Goal: Task Accomplishment & Management: Complete application form

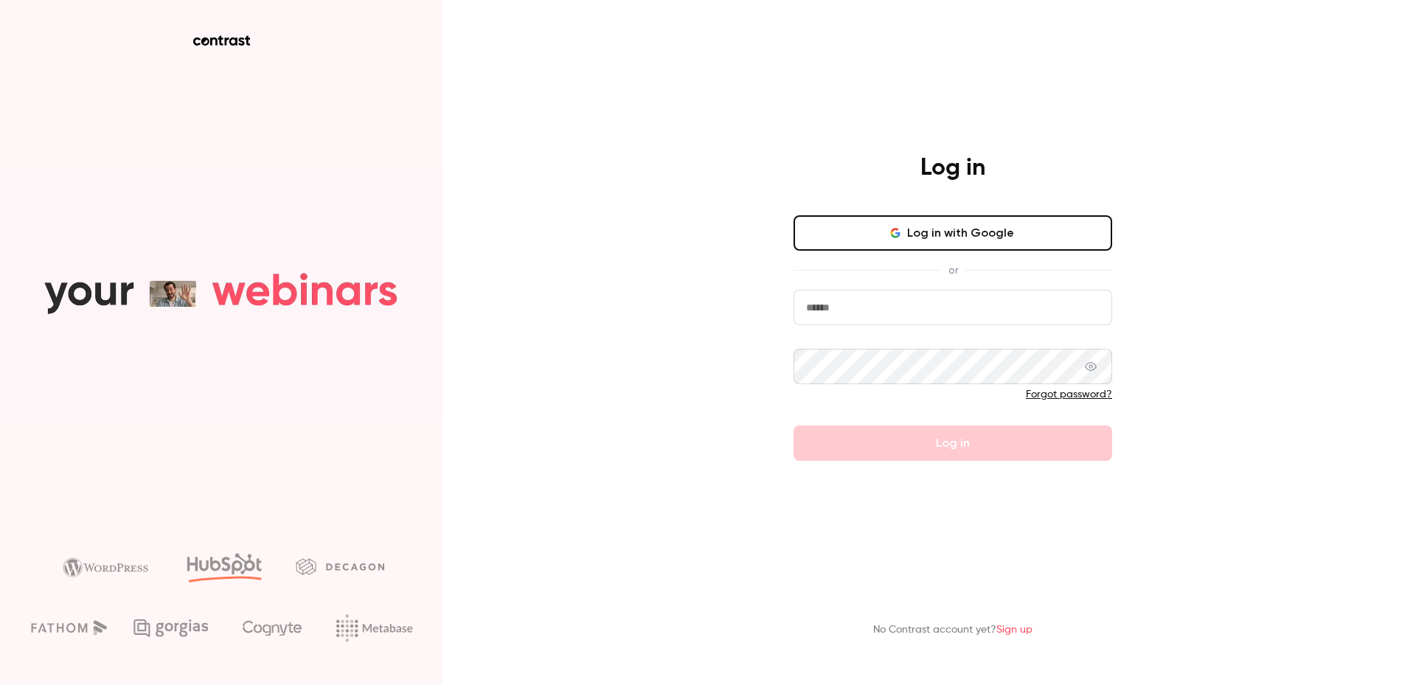
click at [932, 235] on button "Log in with Google" at bounding box center [952, 232] width 319 height 35
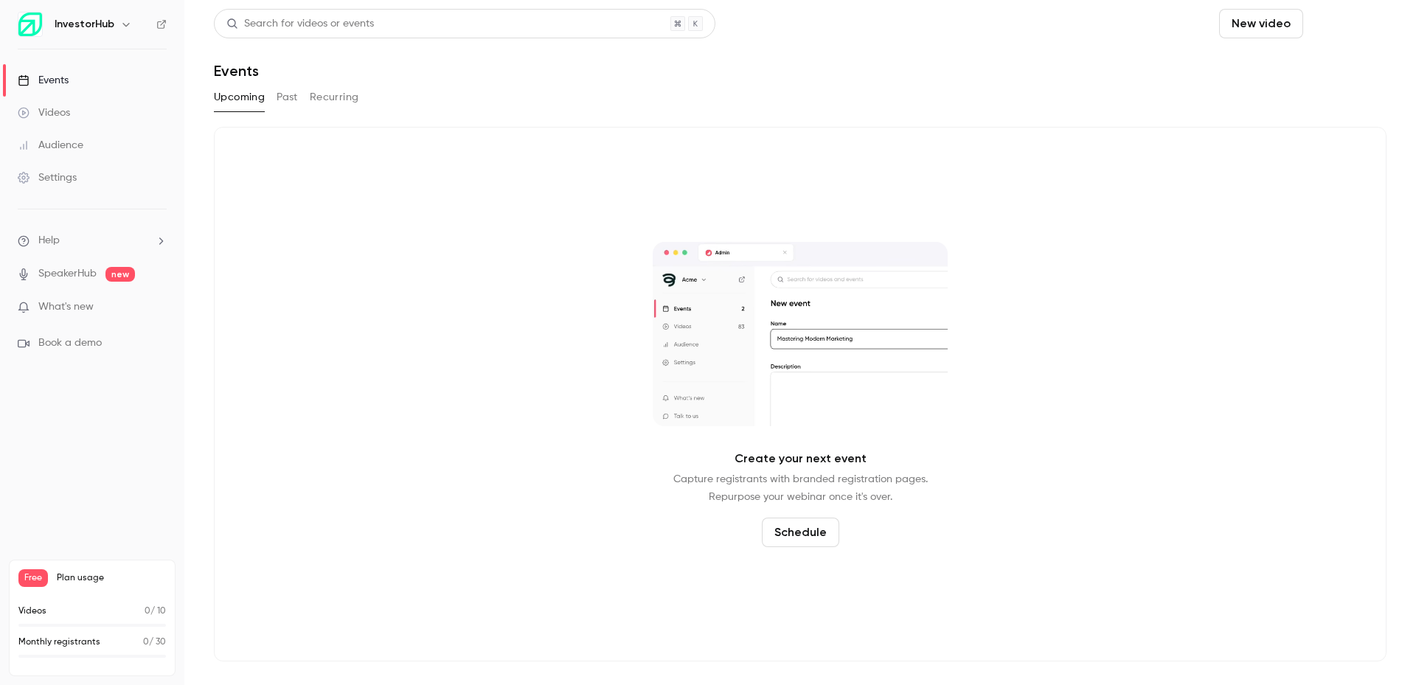
click at [1327, 27] on button "Schedule" at bounding box center [1347, 23] width 77 height 29
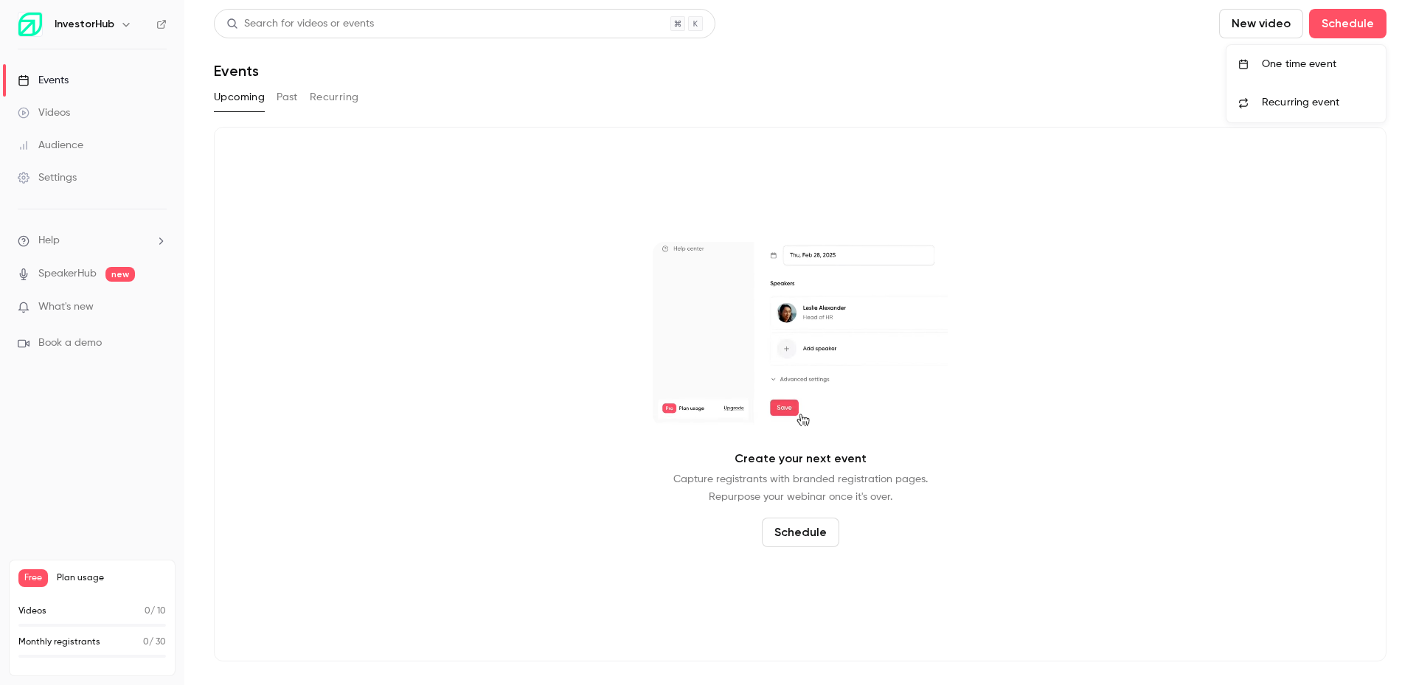
click at [1314, 66] on div "One time event" at bounding box center [1317, 64] width 112 height 15
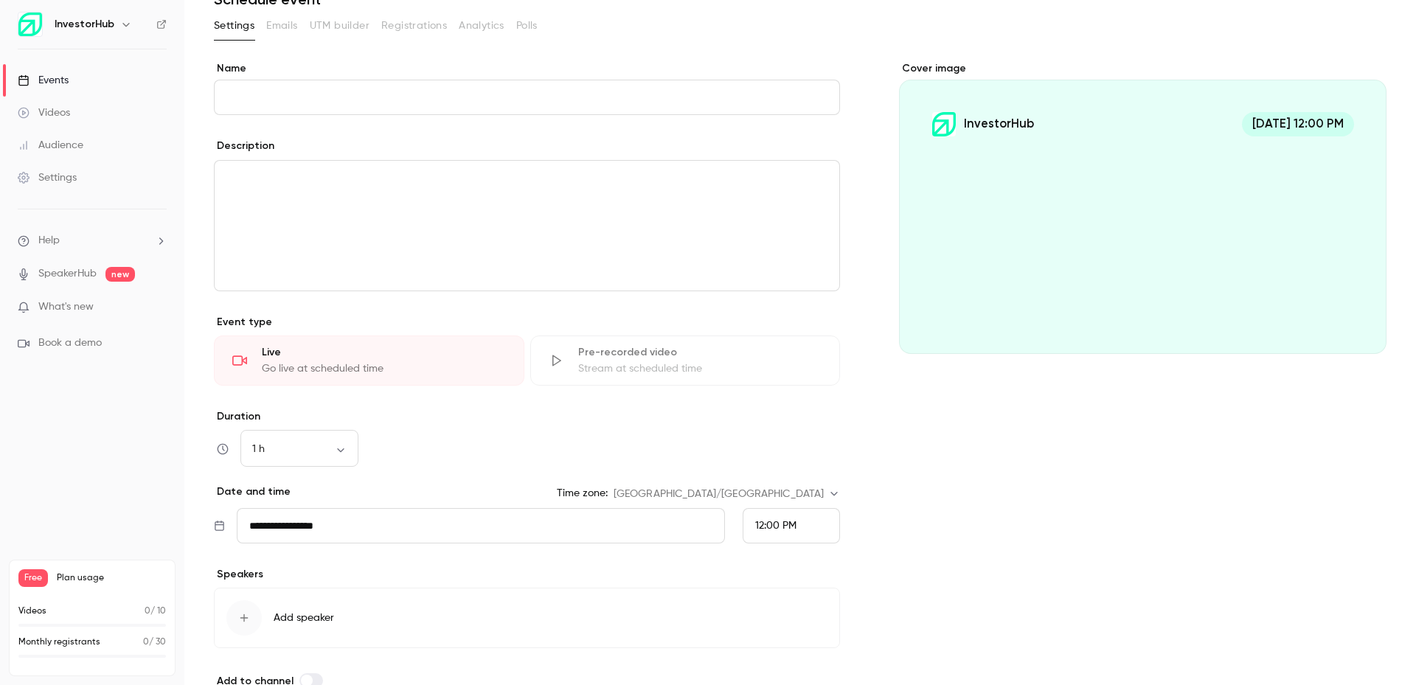
scroll to position [74, 0]
click at [829, 488] on body "**********" at bounding box center [708, 342] width 1416 height 685
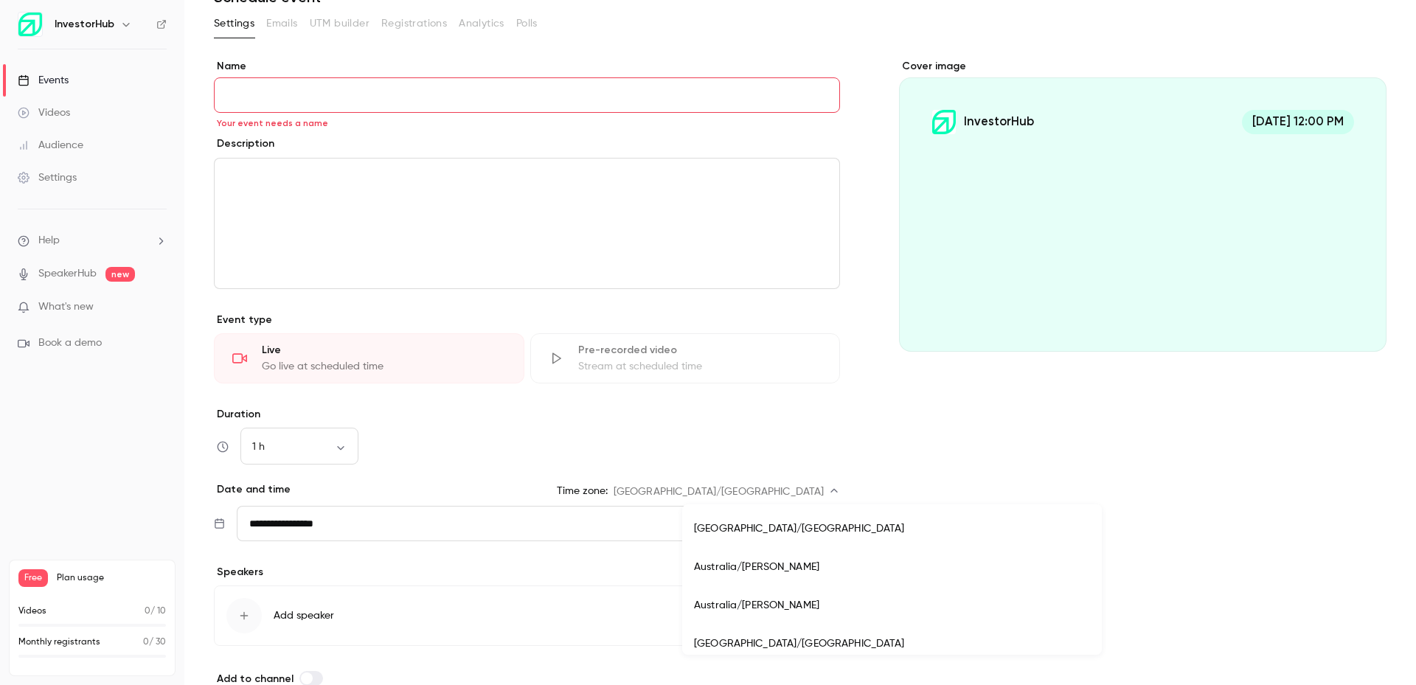
scroll to position [11687, 0]
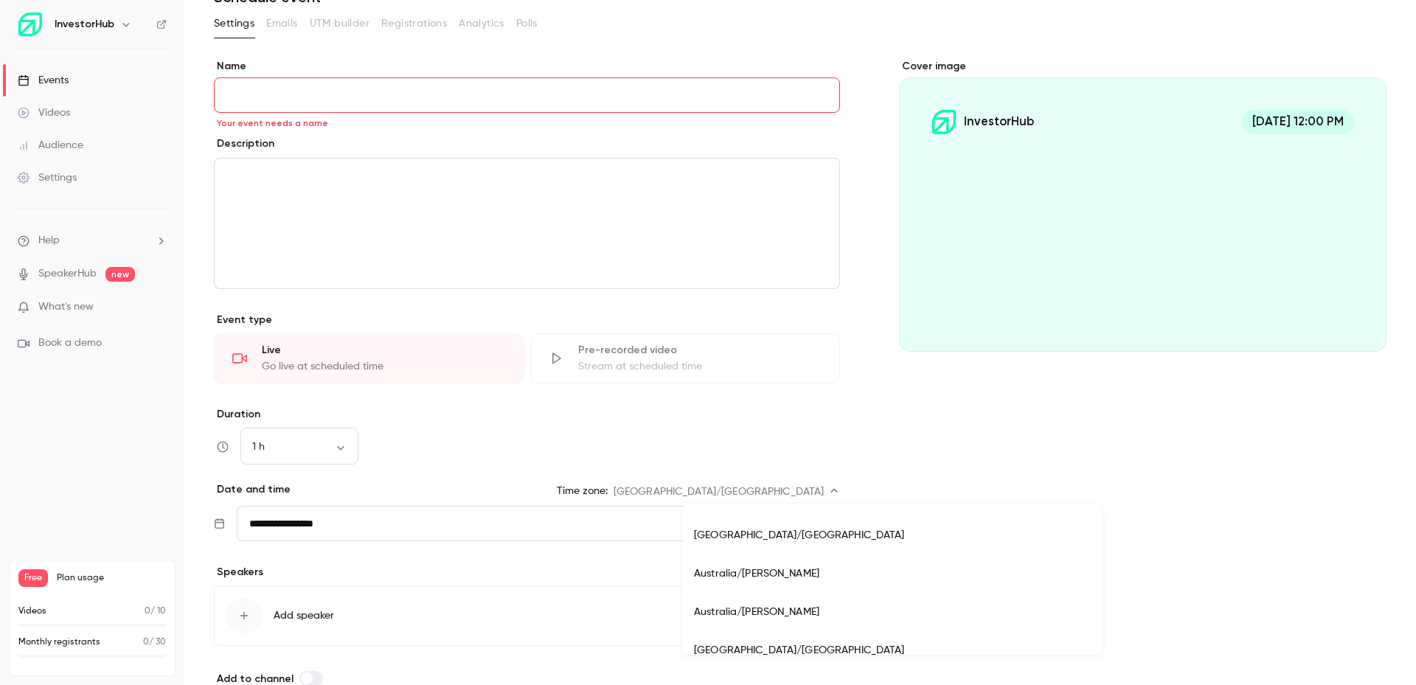
click at [478, 114] on div at bounding box center [708, 342] width 1416 height 685
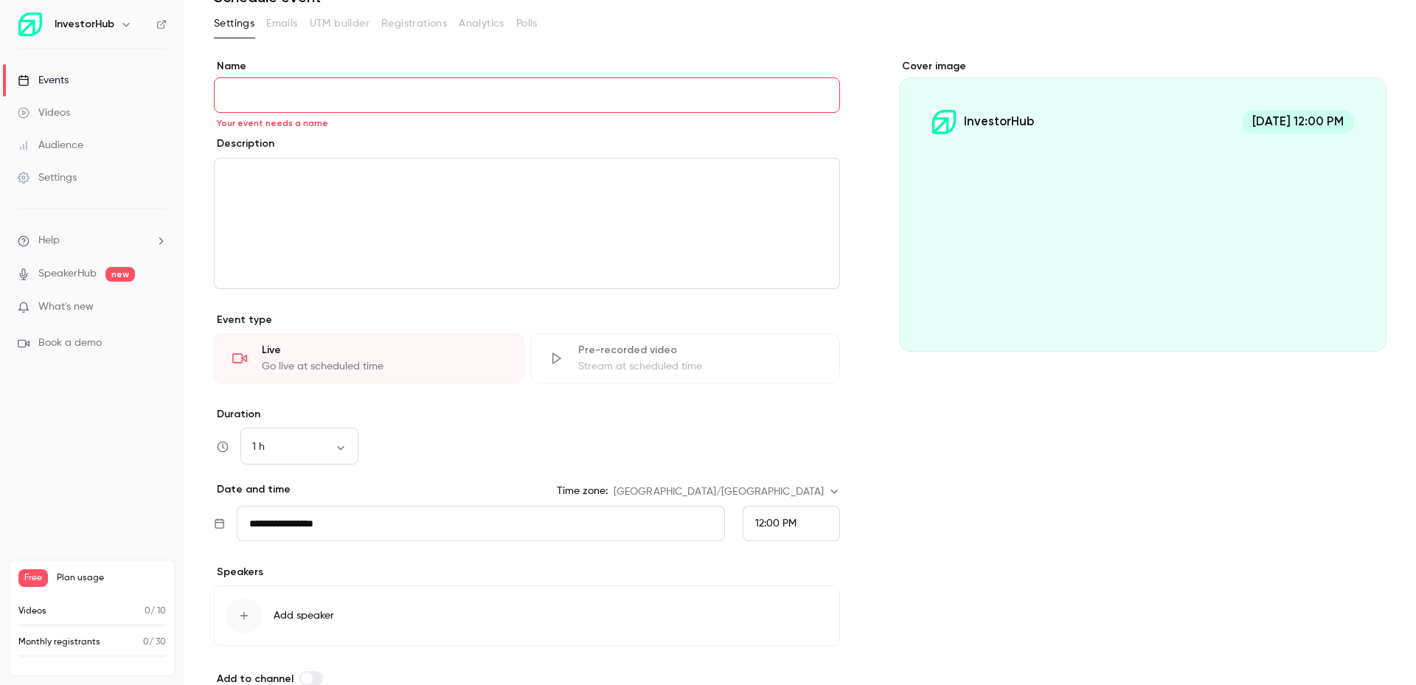
click at [537, 105] on input "Name" at bounding box center [527, 94] width 626 height 35
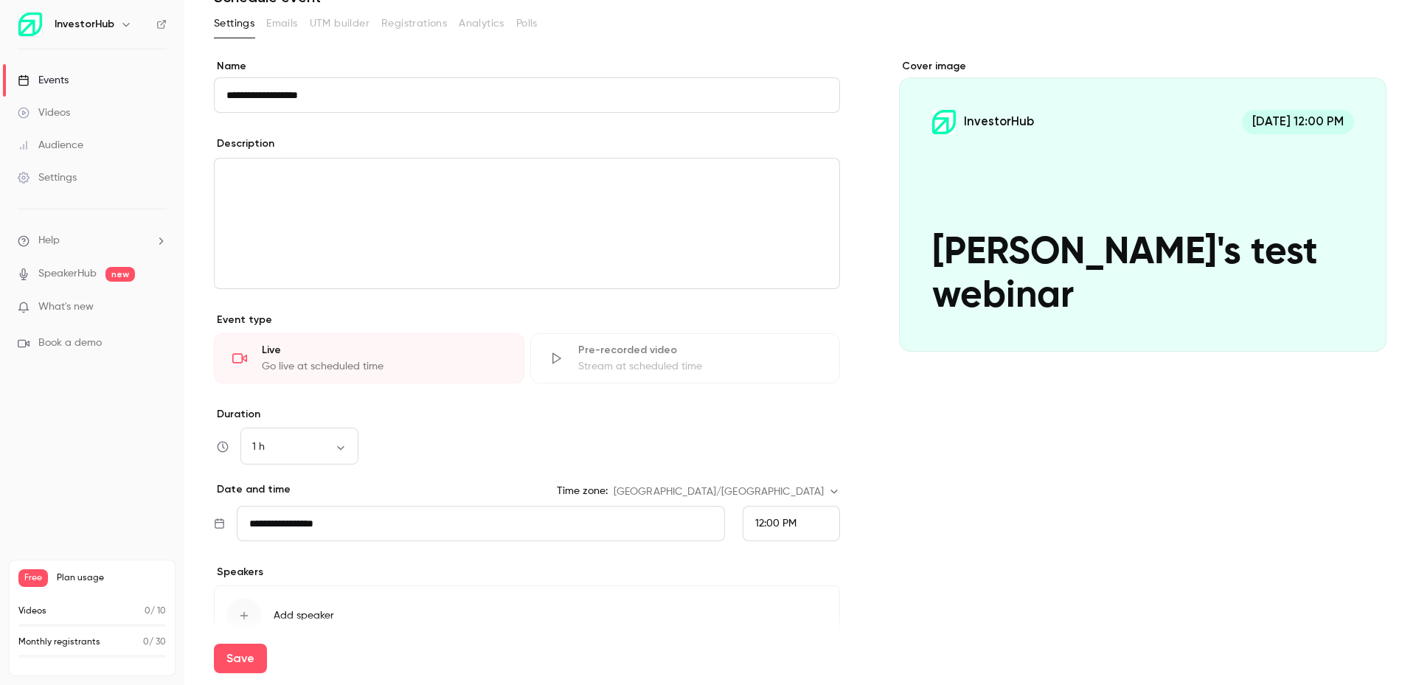
type input "**********"
click at [619, 219] on div "editor" at bounding box center [527, 224] width 624 height 130
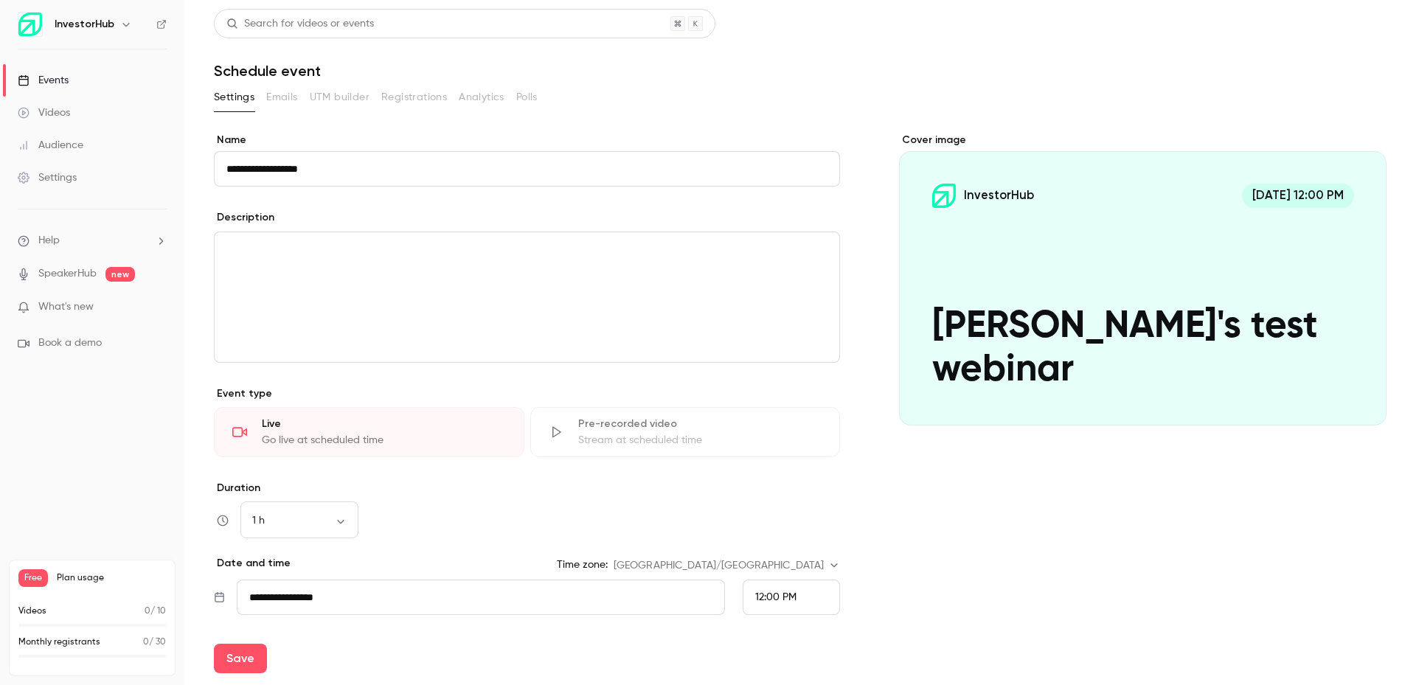
scroll to position [0, 0]
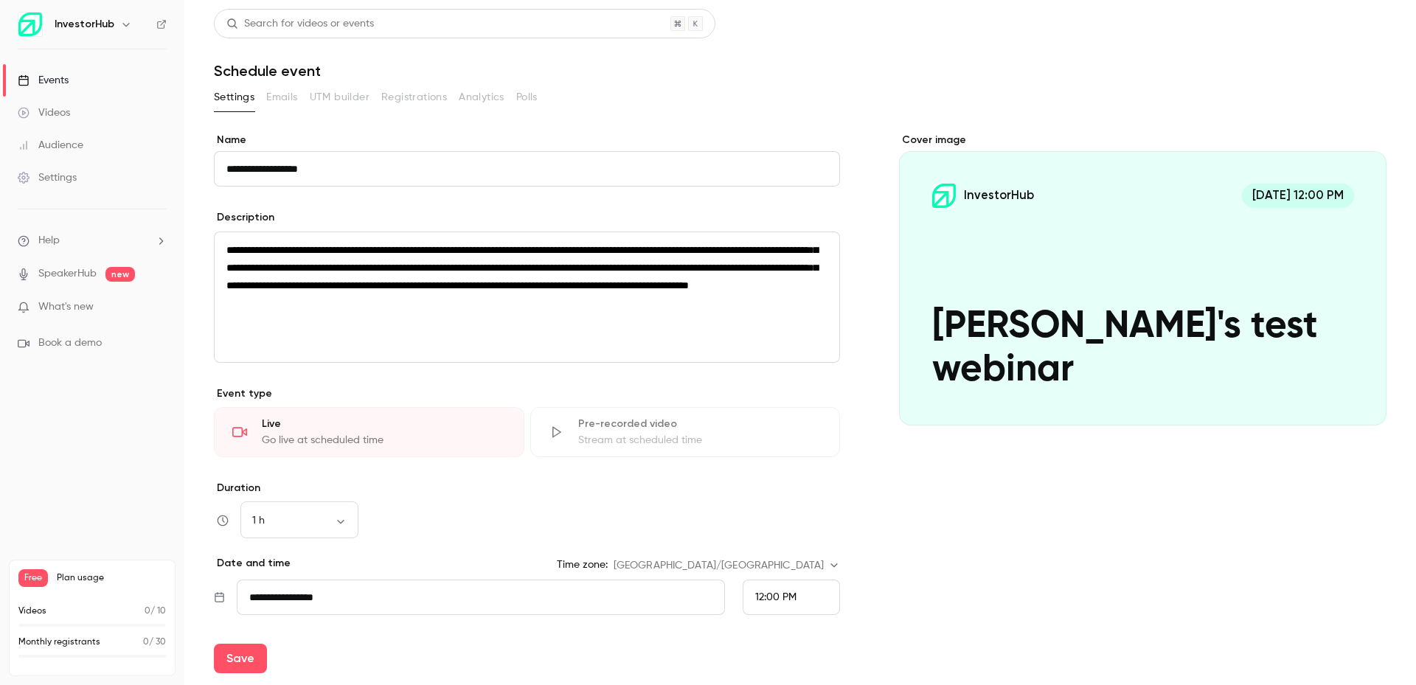
click at [956, 501] on div "Cover image InvestorHub [DATE] 12:00 PM [PERSON_NAME]'s test webinar" at bounding box center [1142, 447] width 487 height 628
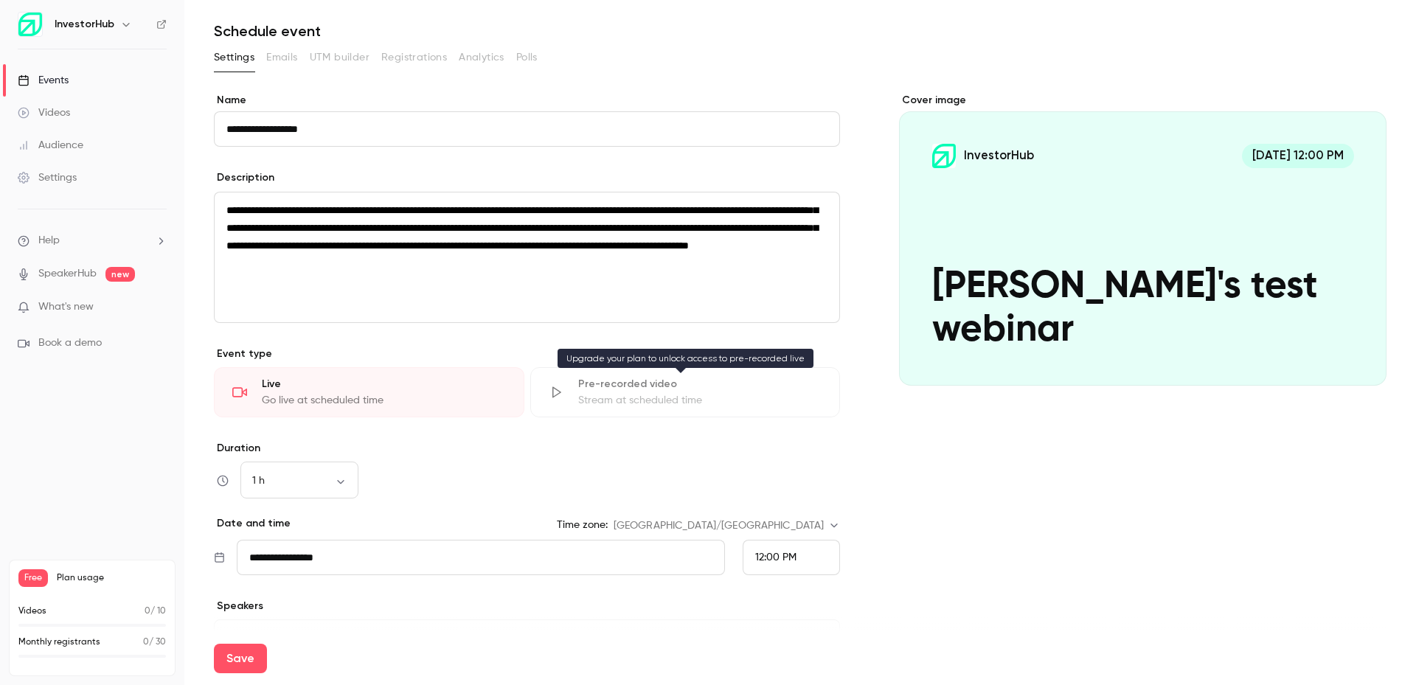
scroll to position [147, 0]
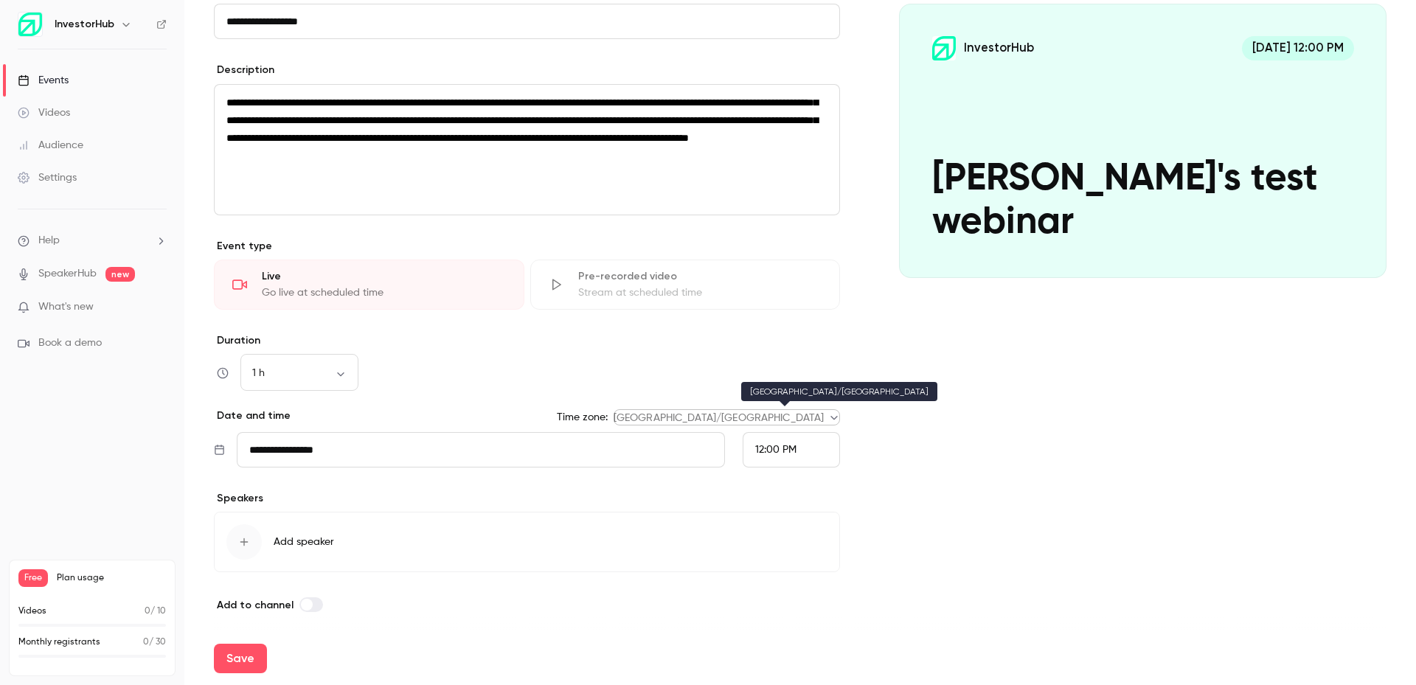
click at [775, 416] on body "**********" at bounding box center [708, 342] width 1416 height 685
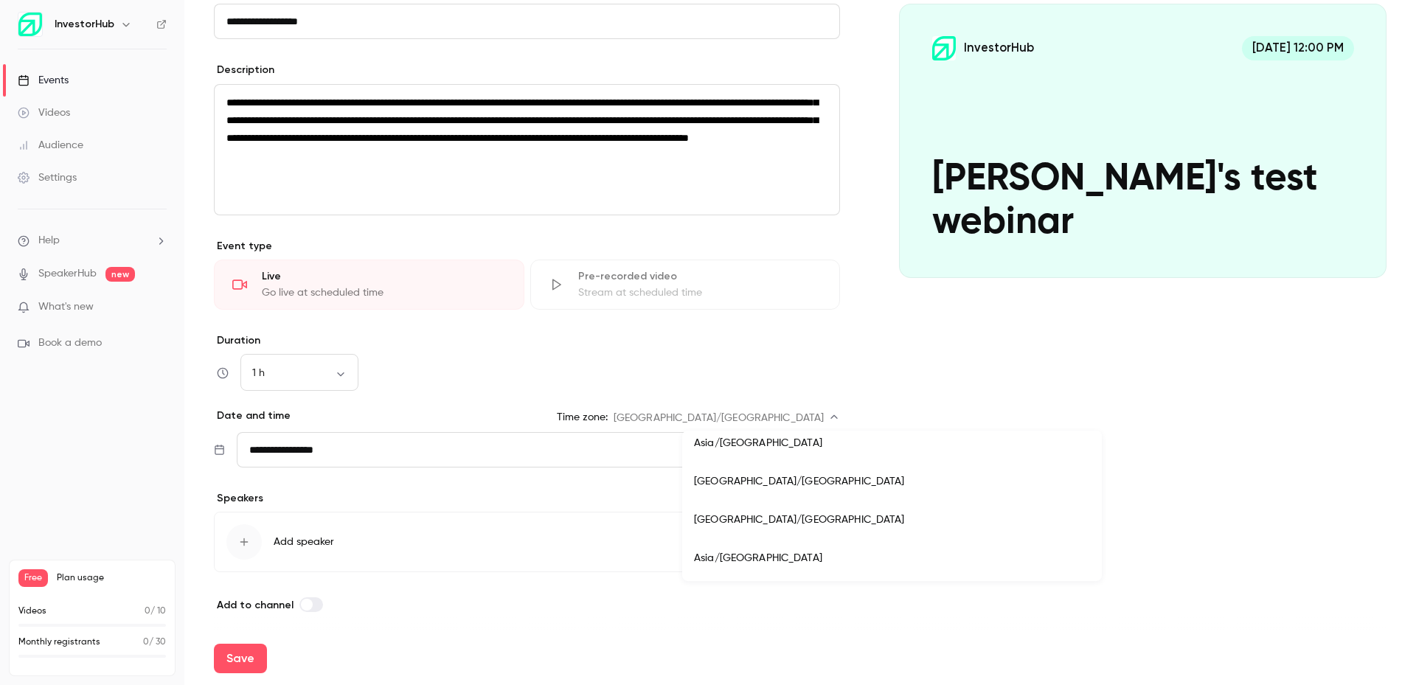
scroll to position [9625, 0]
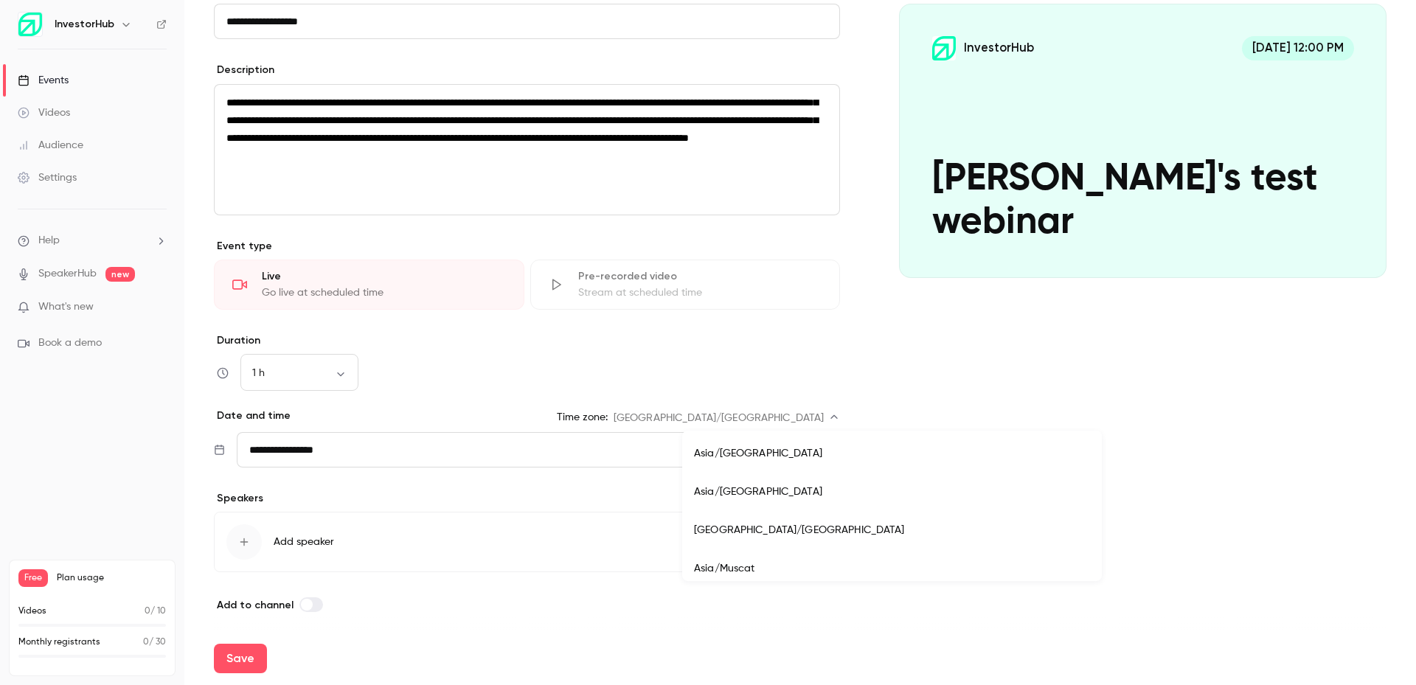
click at [920, 434] on div at bounding box center [708, 342] width 1416 height 685
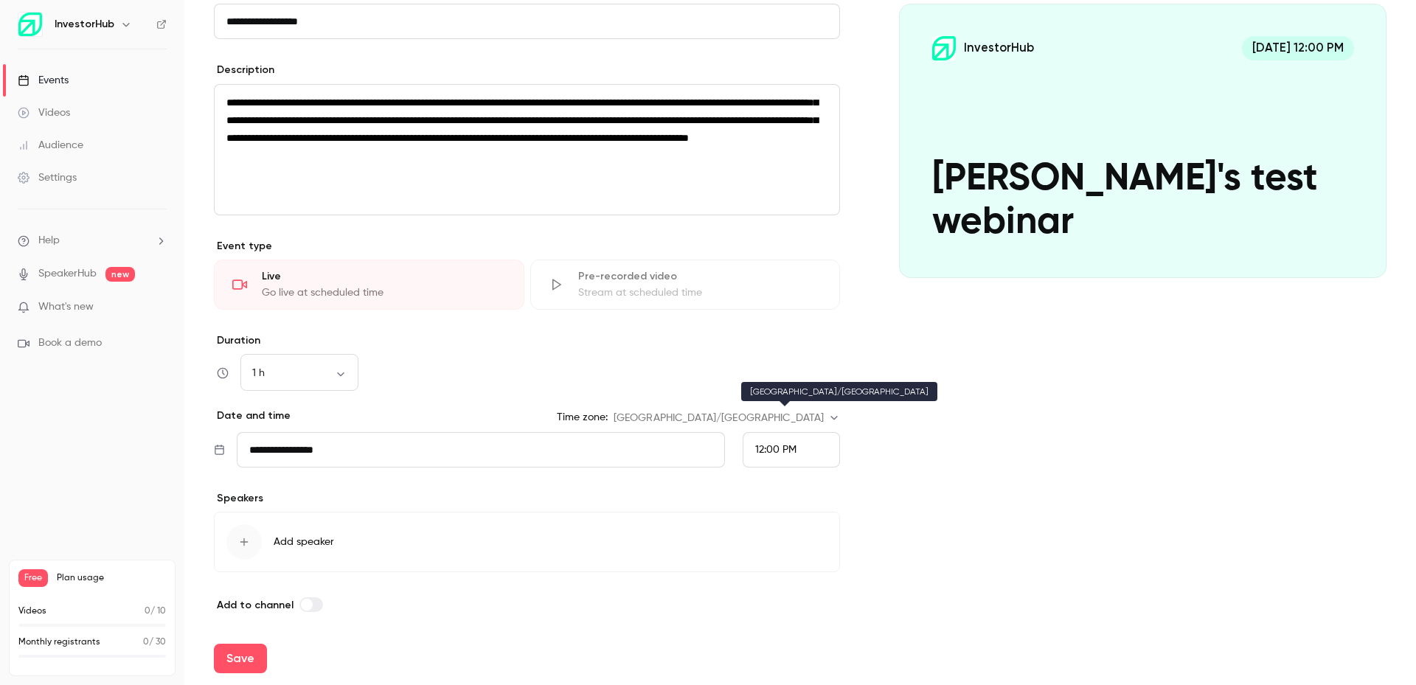
click at [829, 420] on body "**********" at bounding box center [708, 342] width 1416 height 685
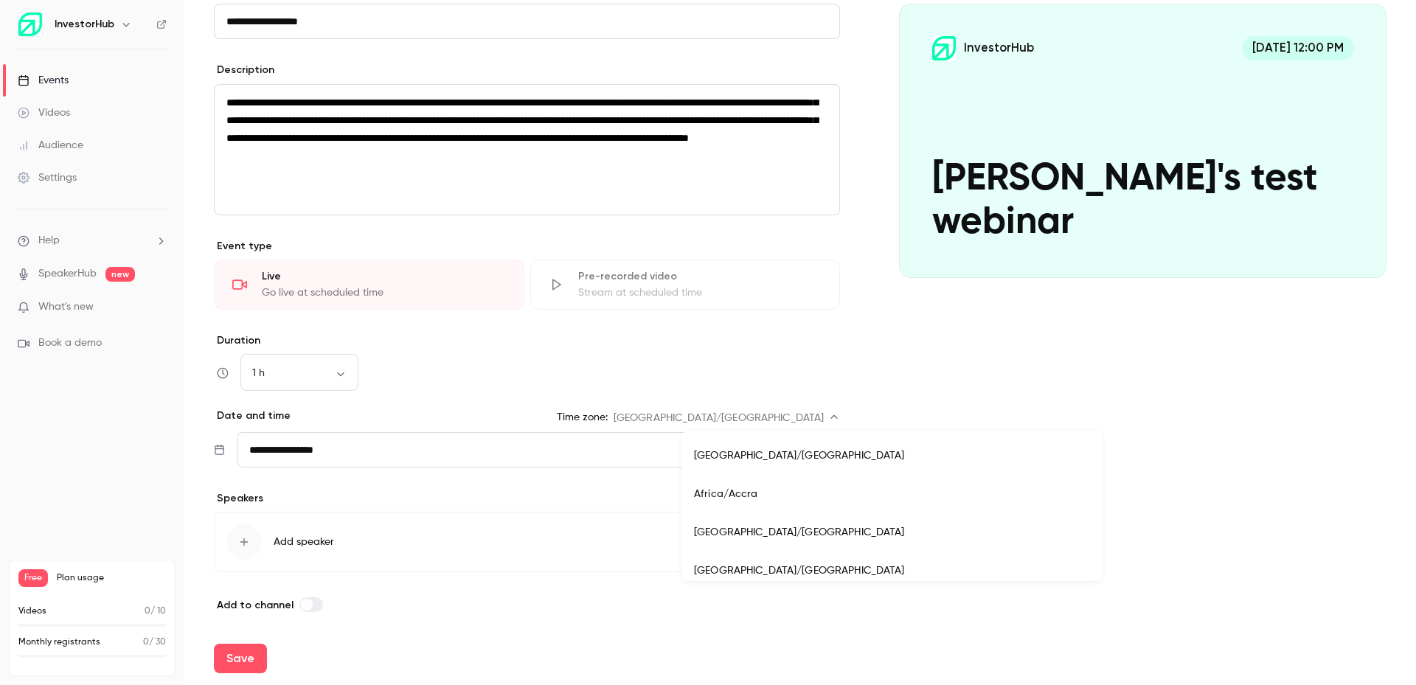
scroll to position [11835, 0]
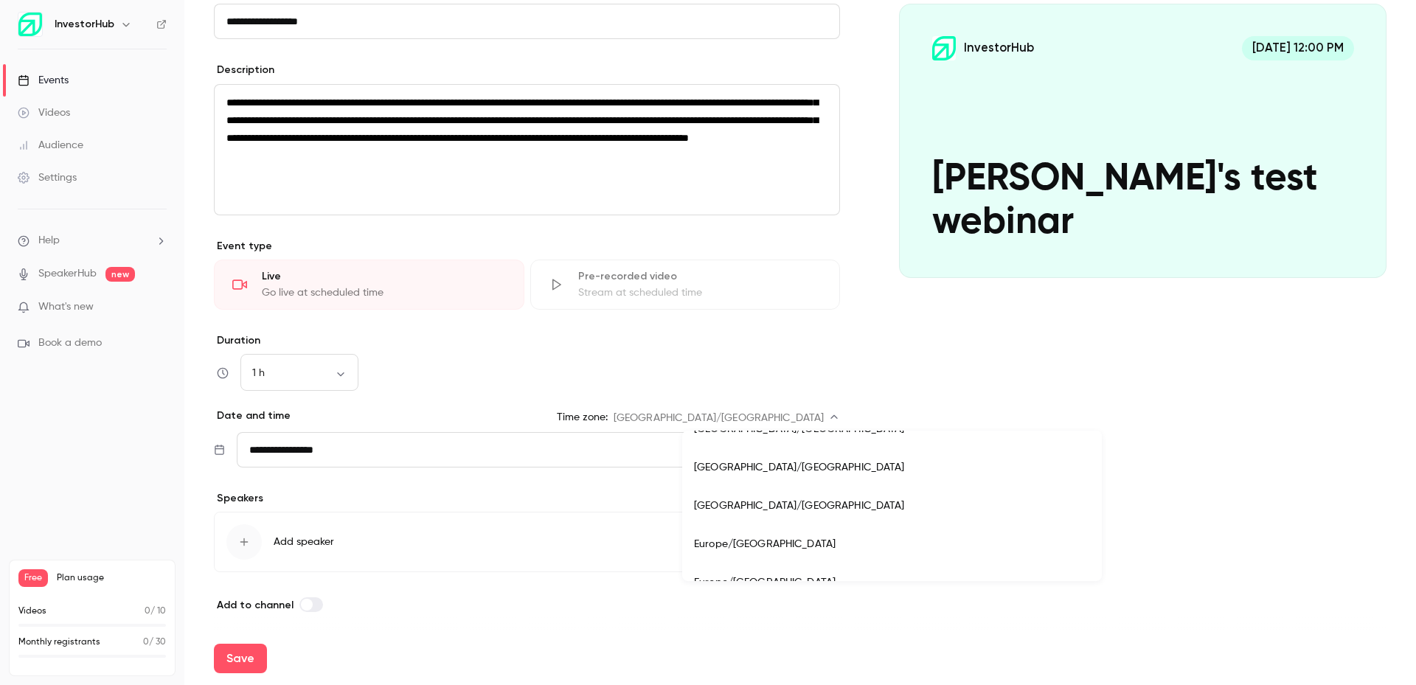
click at [610, 453] on div at bounding box center [708, 342] width 1416 height 685
click at [797, 417] on body "**********" at bounding box center [708, 342] width 1416 height 685
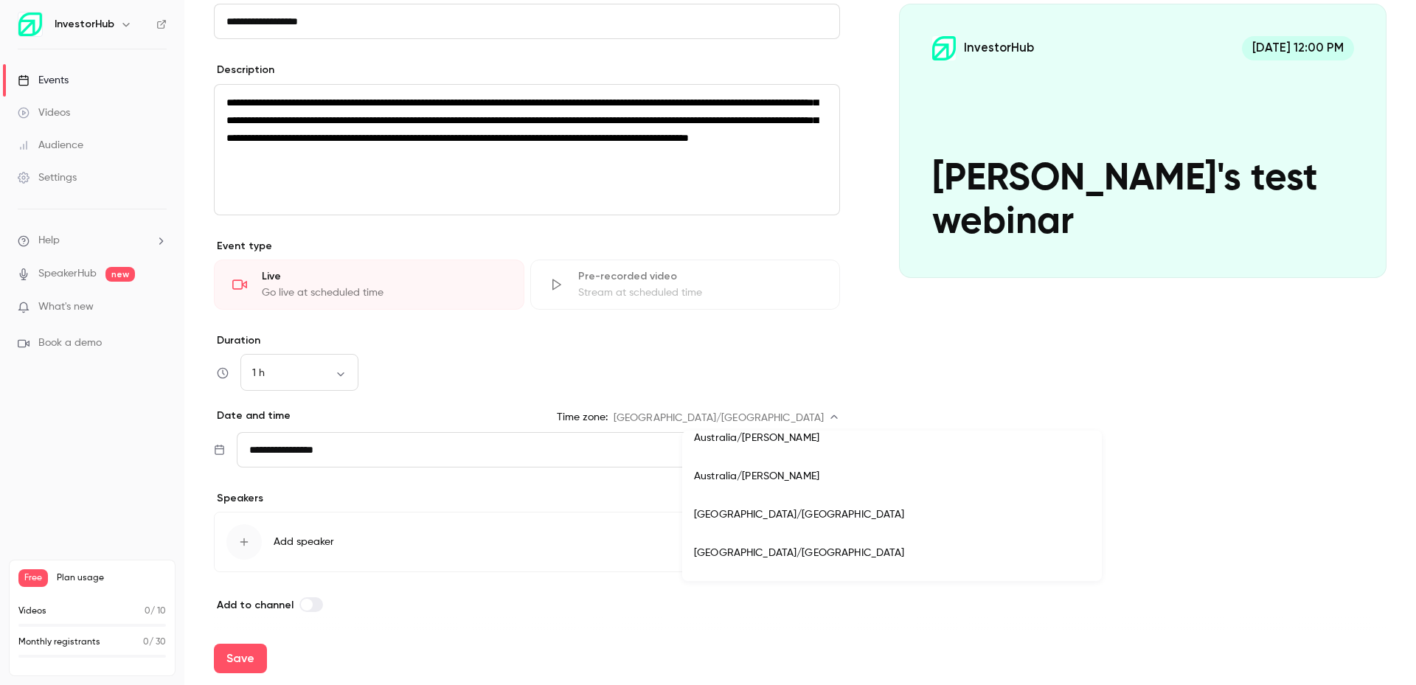
scroll to position [11751, 0]
click at [796, 512] on li "[GEOGRAPHIC_DATA]/[GEOGRAPHIC_DATA]" at bounding box center [892, 513] width 420 height 38
type input "**********"
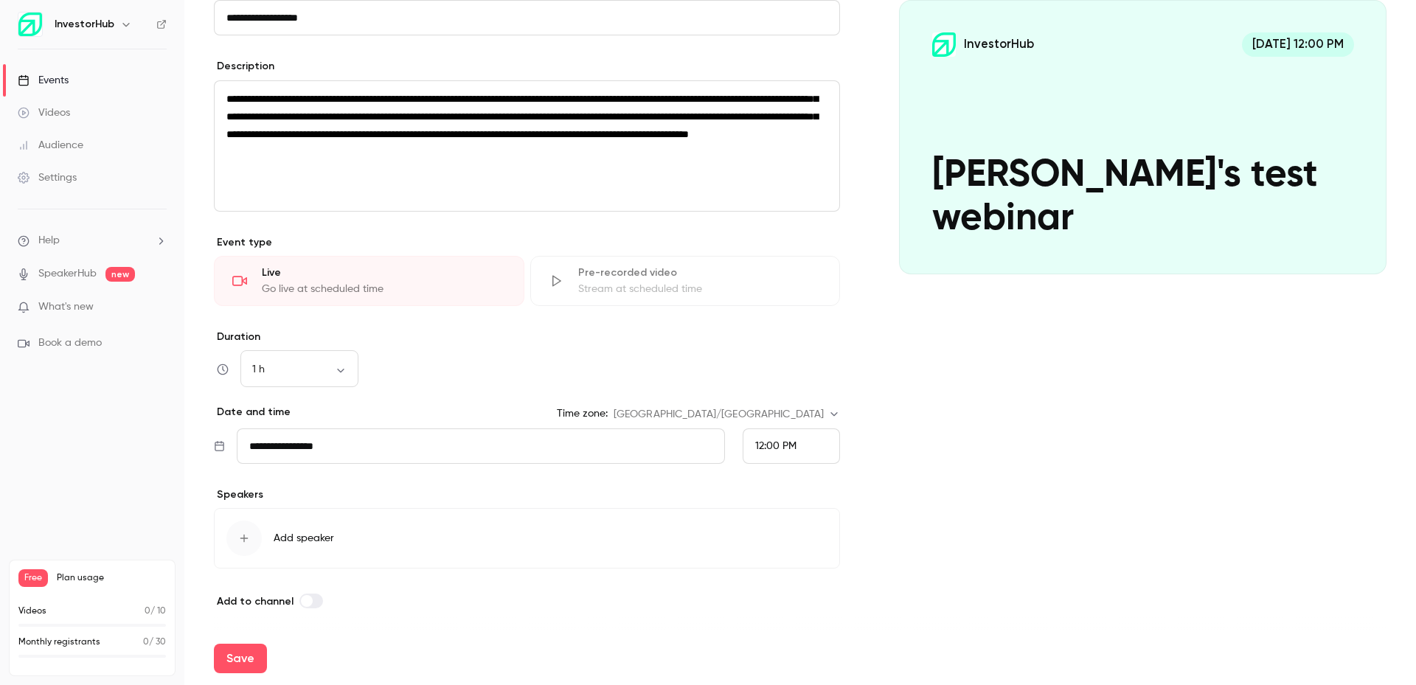
scroll to position [153, 0]
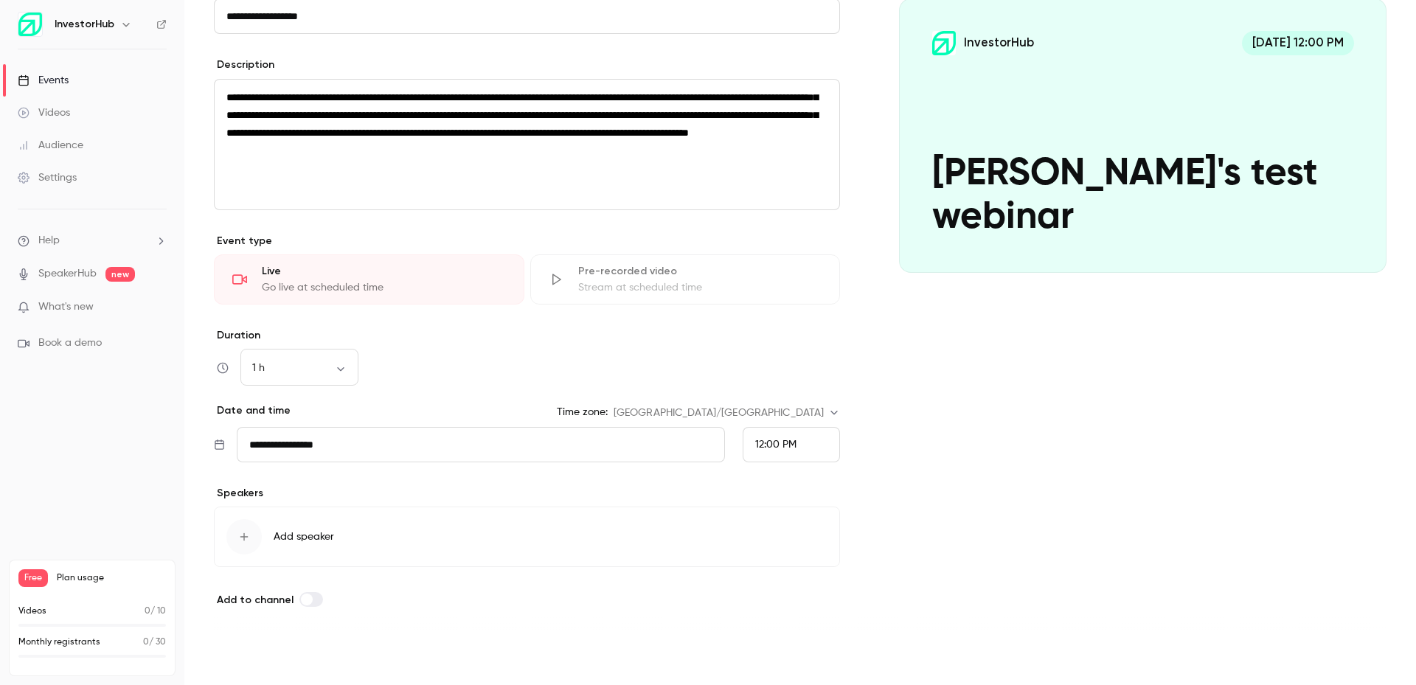
click at [249, 658] on button "Save" at bounding box center [240, 658] width 53 height 29
type input "**********"
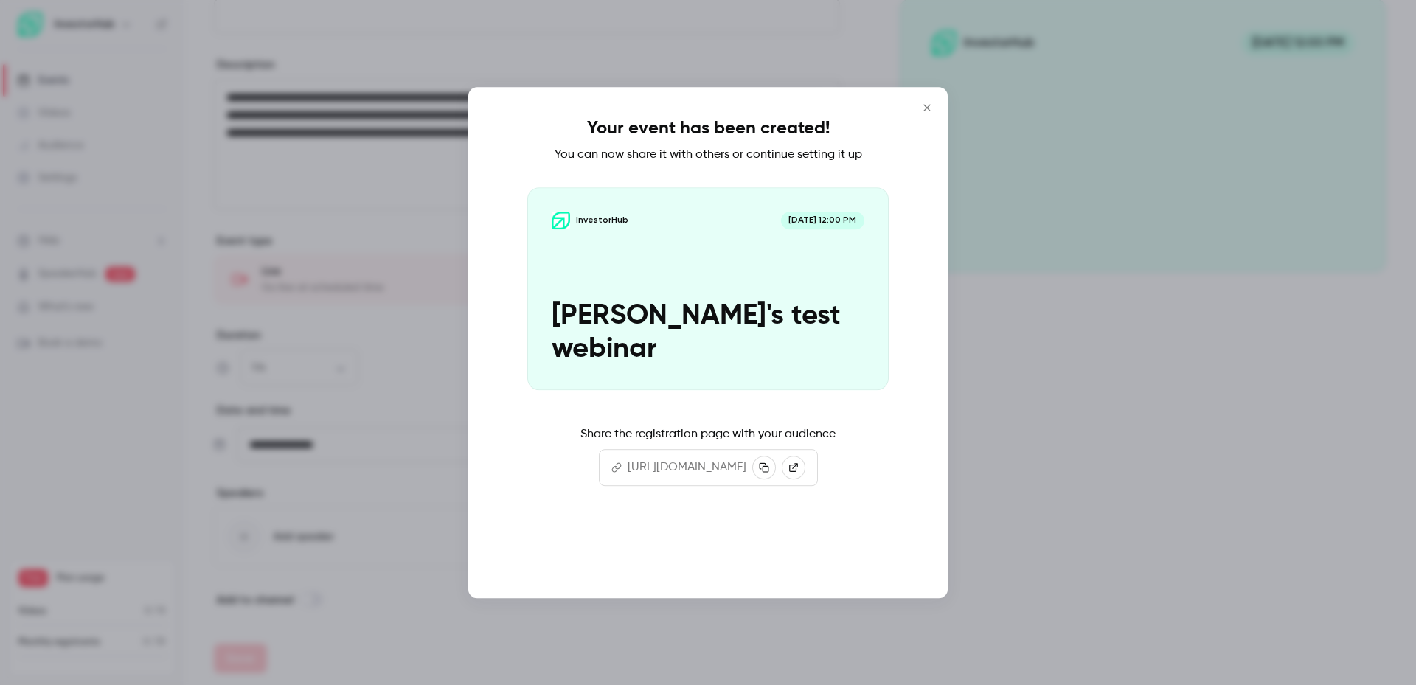
click at [758, 557] on button "Continue" at bounding box center [707, 550] width 147 height 35
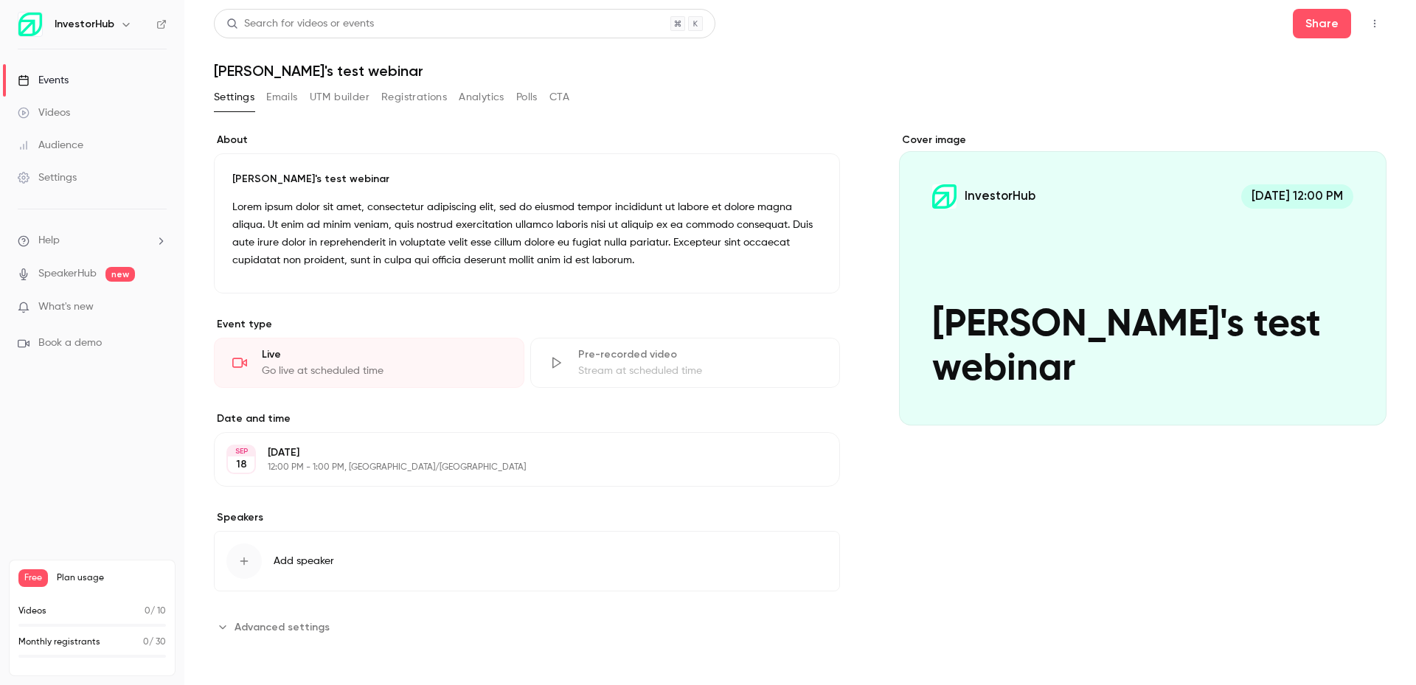
click at [814, 467] on button "Edit" at bounding box center [800, 460] width 54 height 24
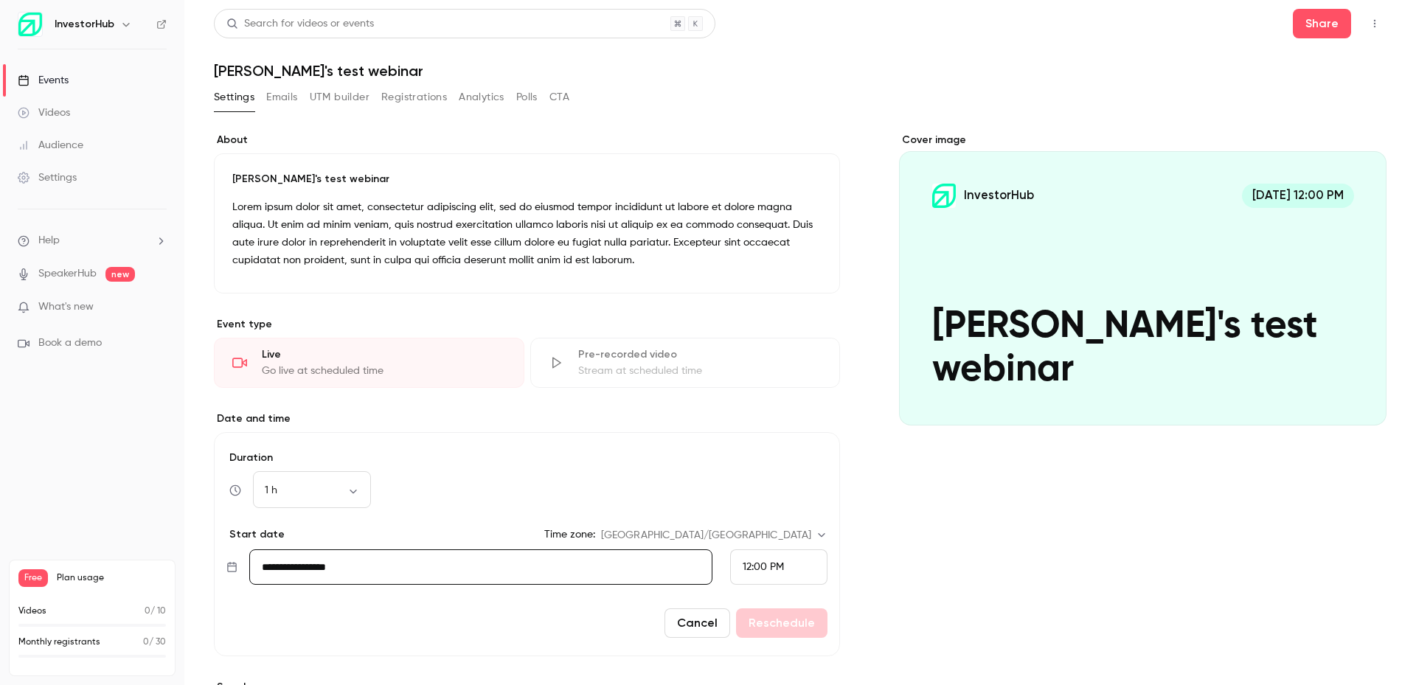
click at [773, 571] on span "12:00 PM" at bounding box center [762, 567] width 41 height 10
click at [775, 509] on span "3:00 PM" at bounding box center [756, 514] width 38 height 10
click at [779, 625] on button "Reschedule" at bounding box center [781, 622] width 91 height 29
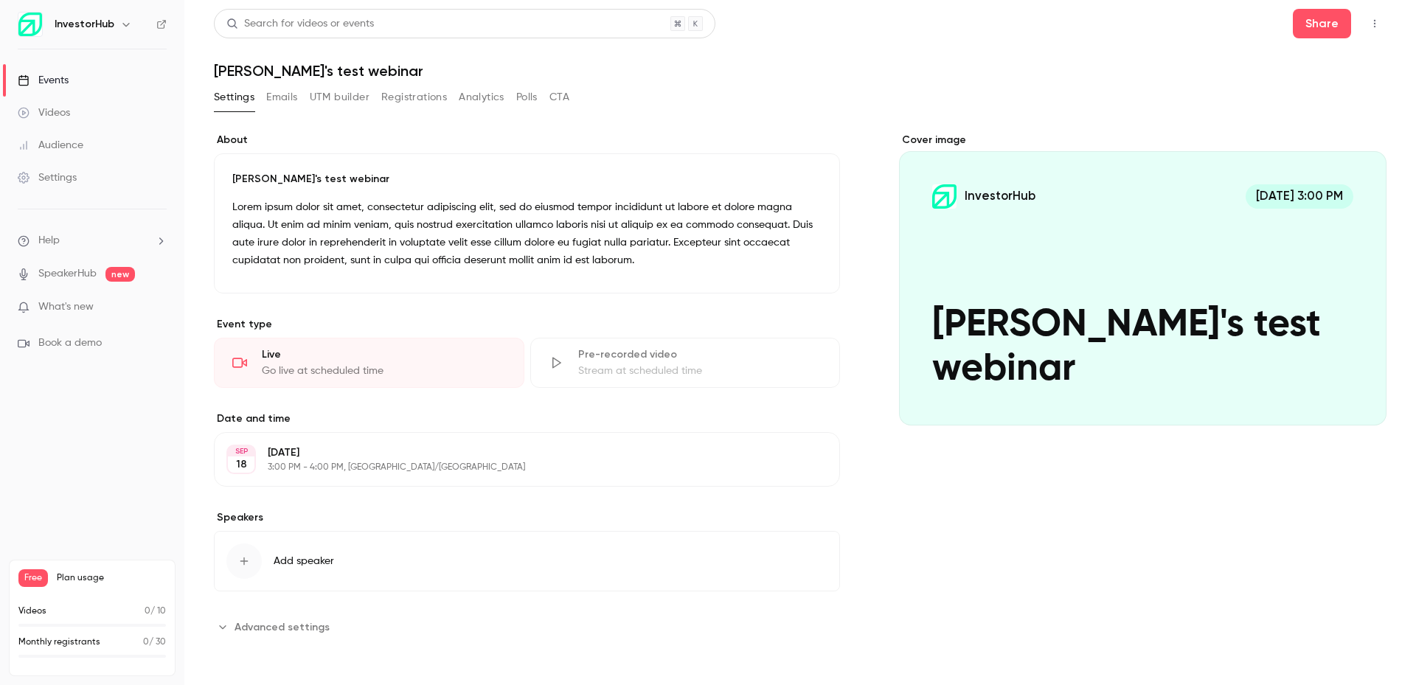
click at [310, 619] on span "Advanced settings" at bounding box center [281, 626] width 95 height 15
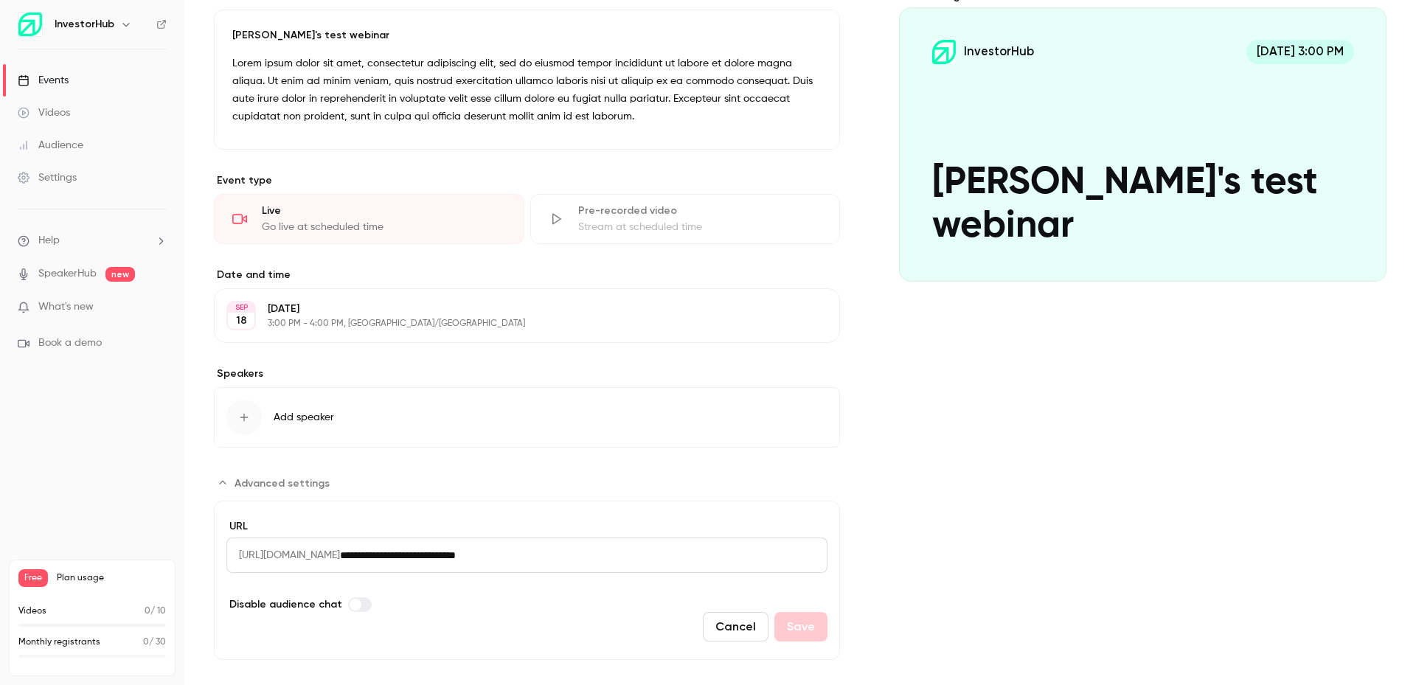
scroll to position [163, 0]
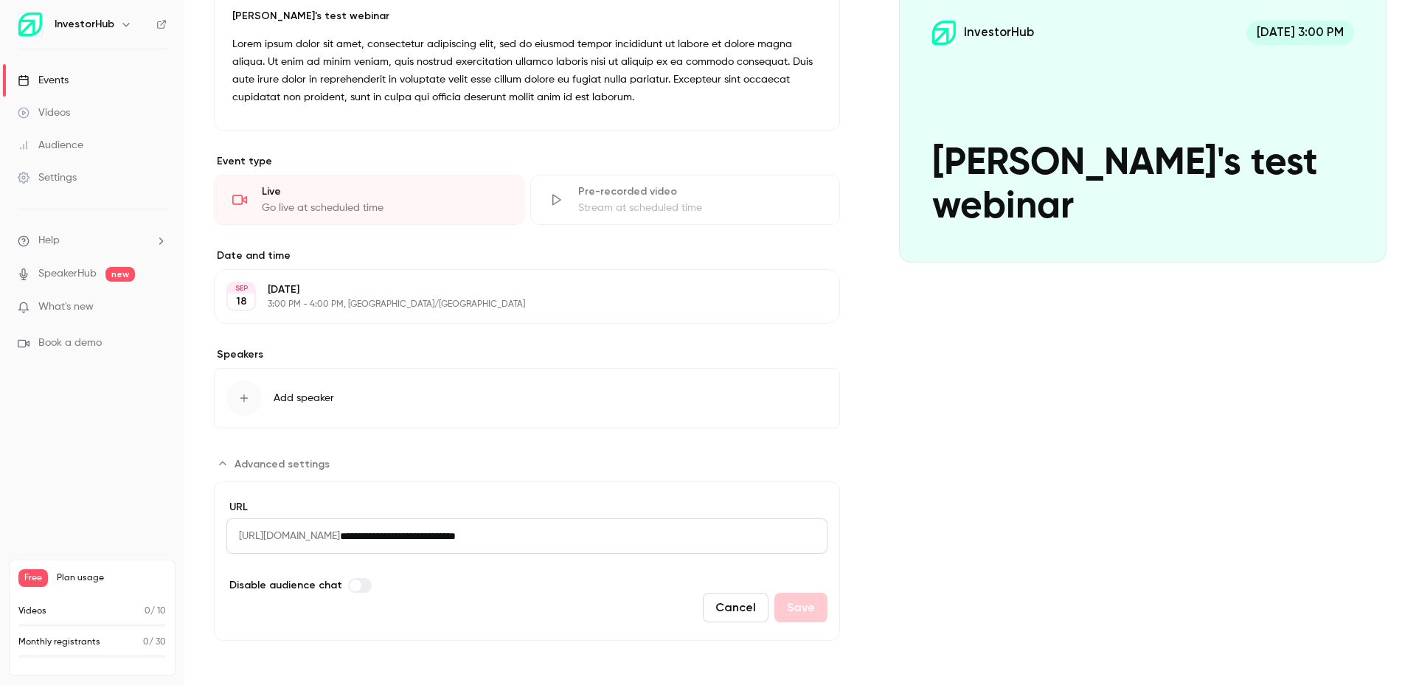
click at [958, 508] on div "Cover image InvestorHub [DATE] 3:00 PM [PERSON_NAME]'s test webinar" at bounding box center [1142, 305] width 487 height 671
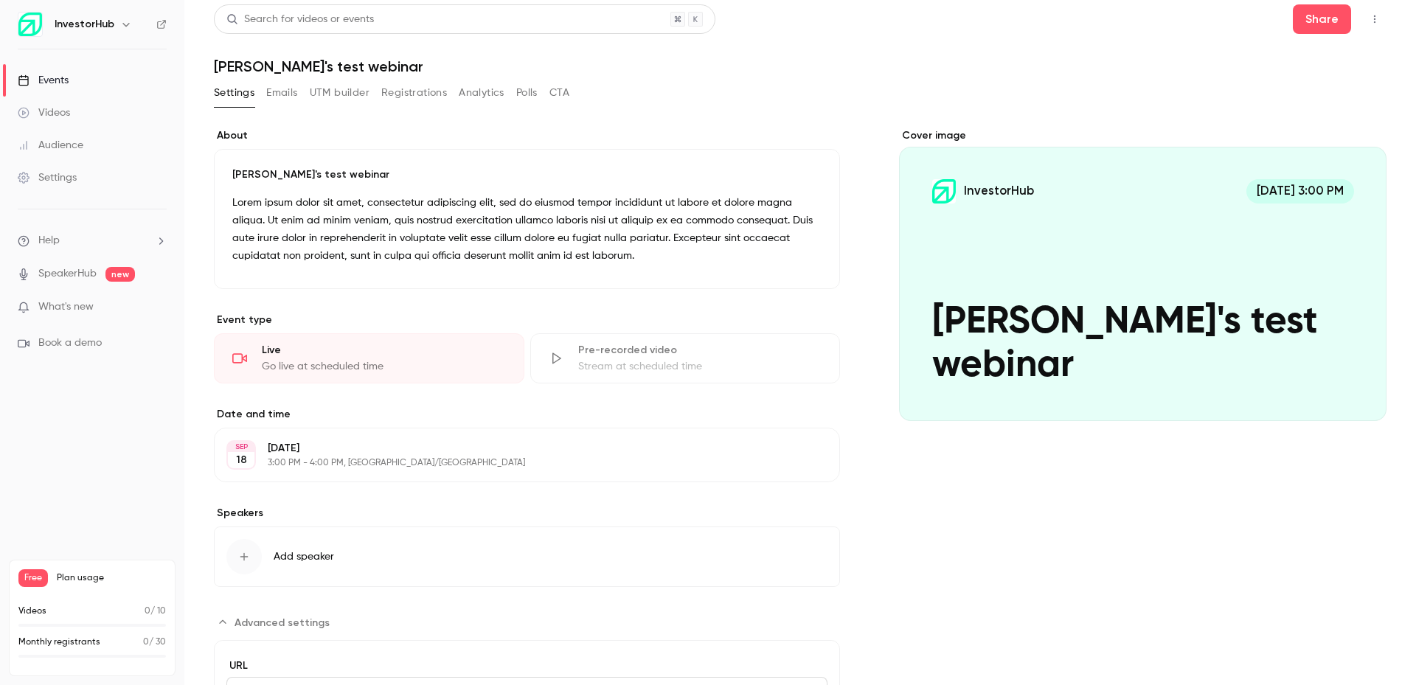
scroll to position [0, 0]
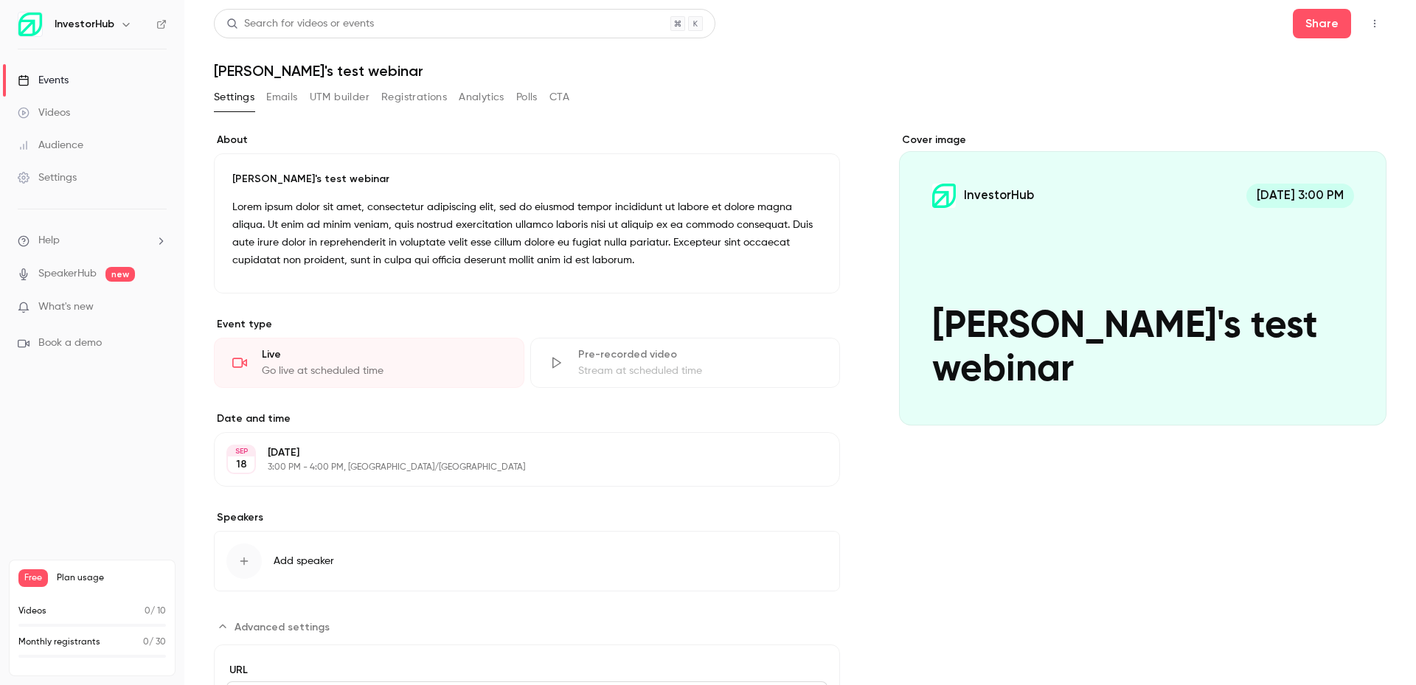
click at [282, 103] on button "Emails" at bounding box center [281, 98] width 31 height 24
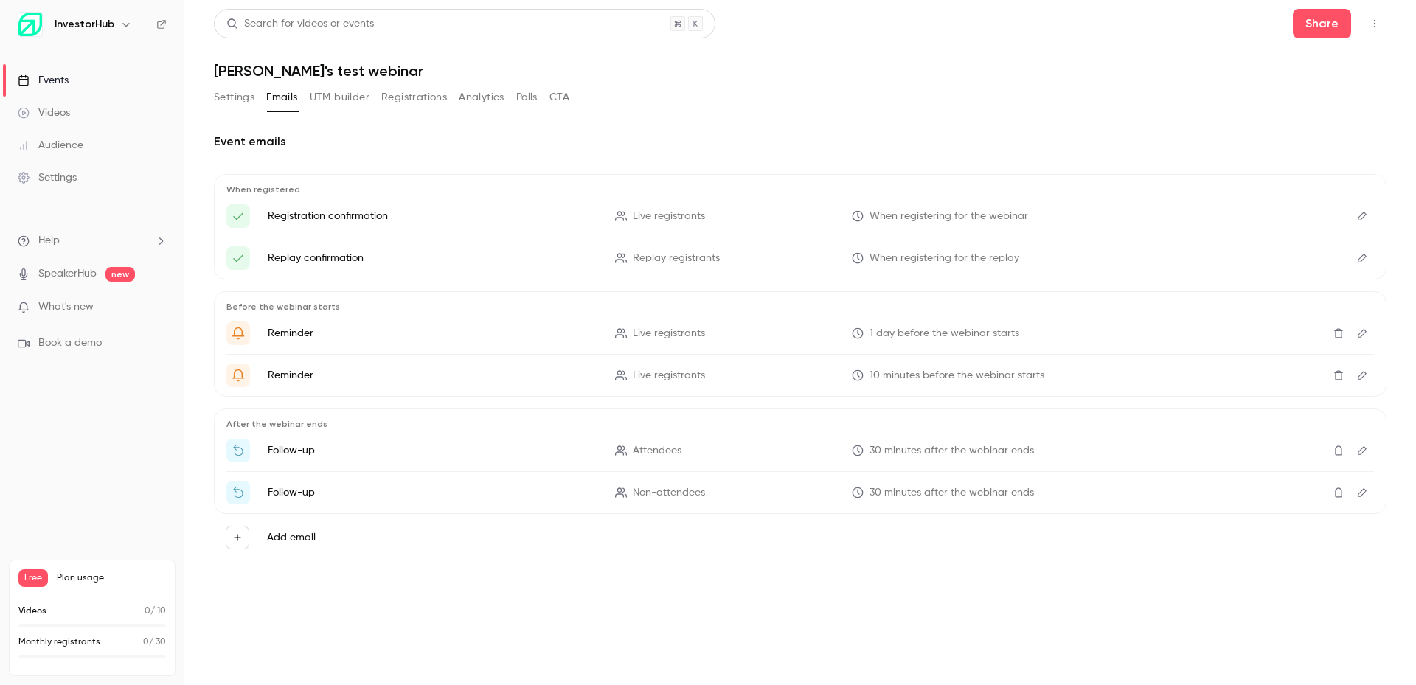
click at [410, 101] on button "Registrations" at bounding box center [414, 98] width 66 height 24
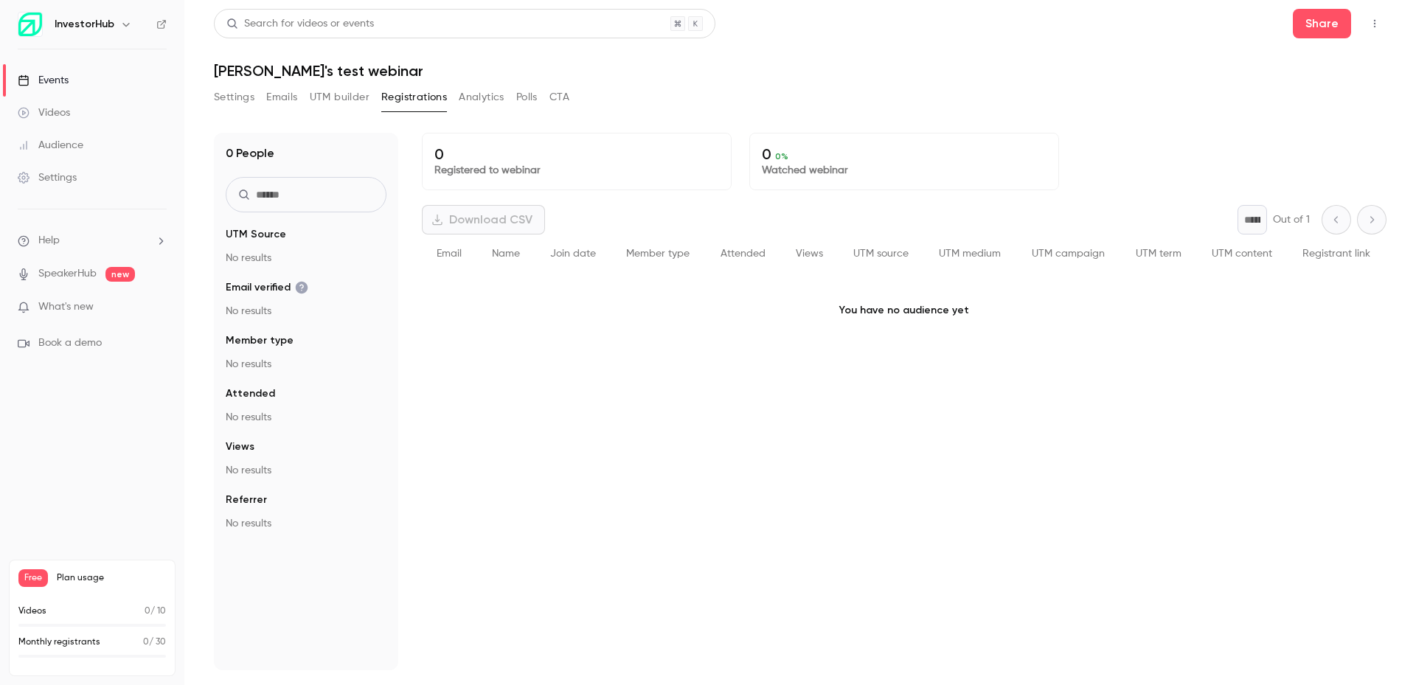
click at [293, 105] on button "Emails" at bounding box center [281, 98] width 31 height 24
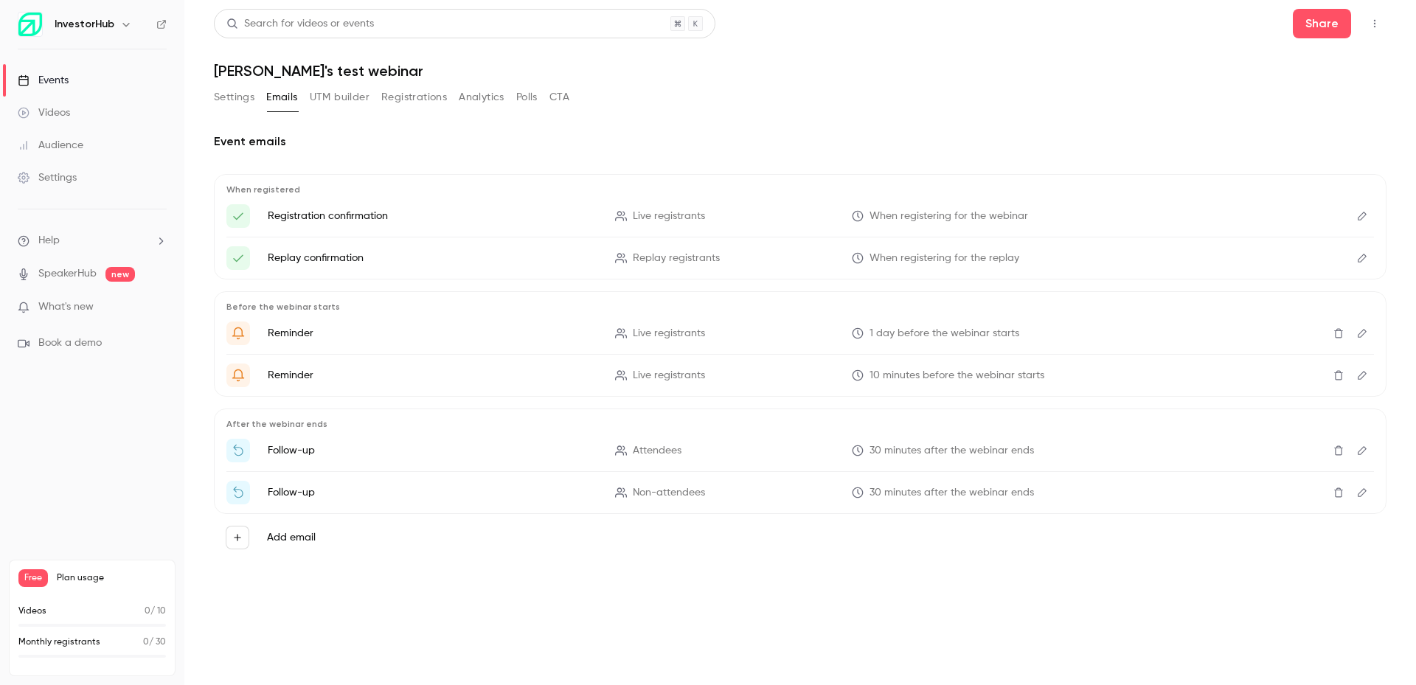
click at [1336, 373] on icon "Delete" at bounding box center [1338, 376] width 9 height 10
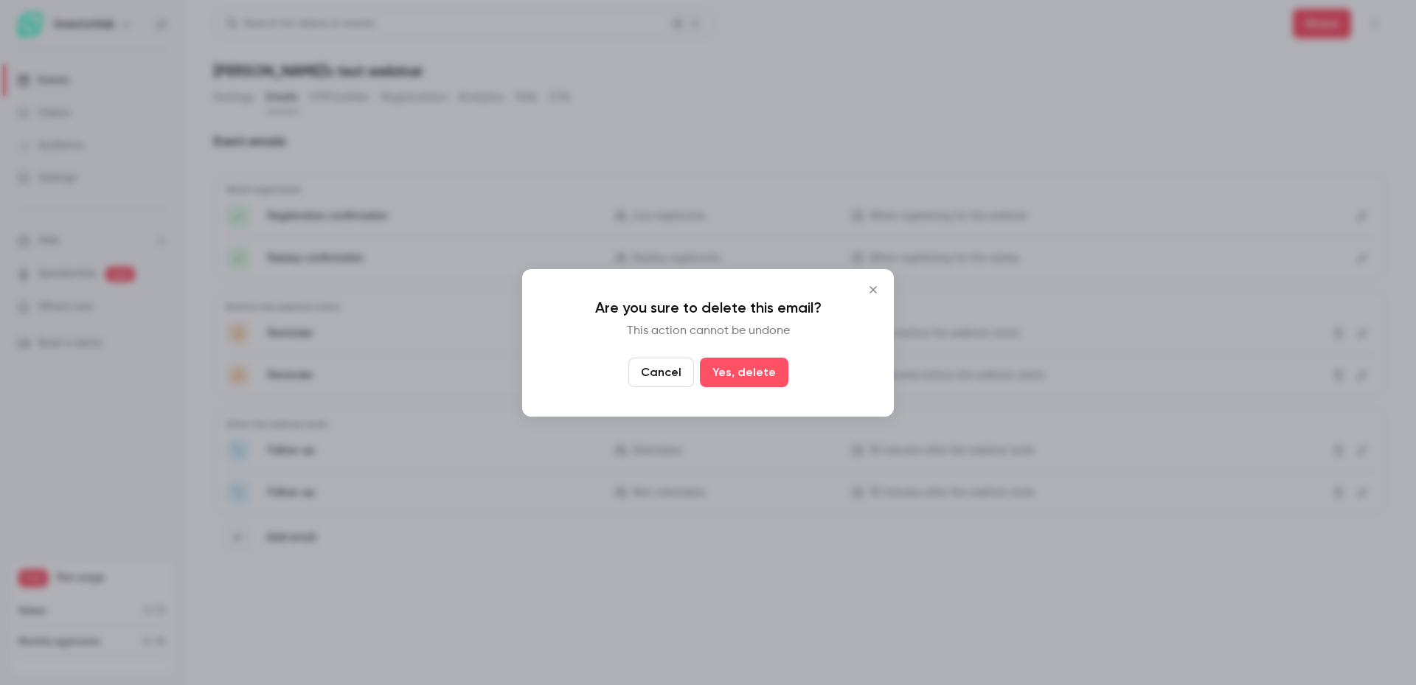
click at [876, 288] on icon "Close" at bounding box center [873, 290] width 18 height 12
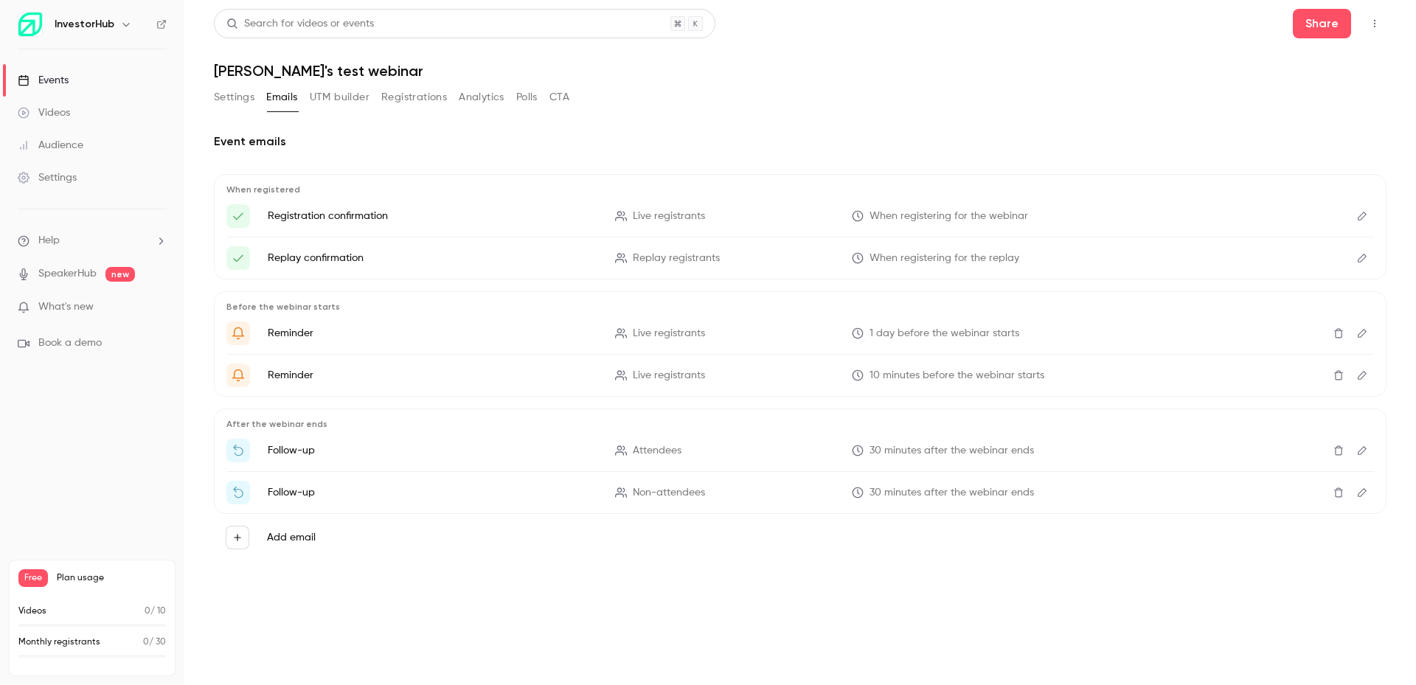
click at [1355, 373] on button "Edit" at bounding box center [1362, 375] width 24 height 24
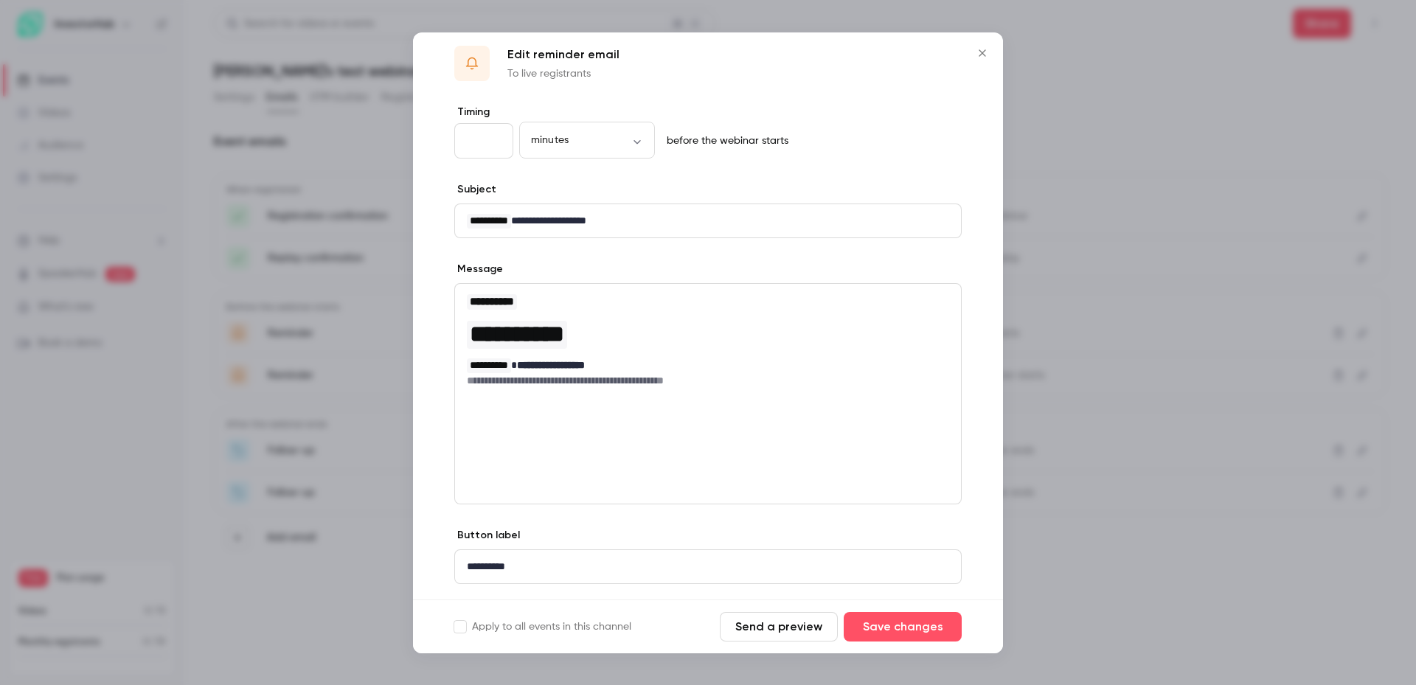
scroll to position [54, 0]
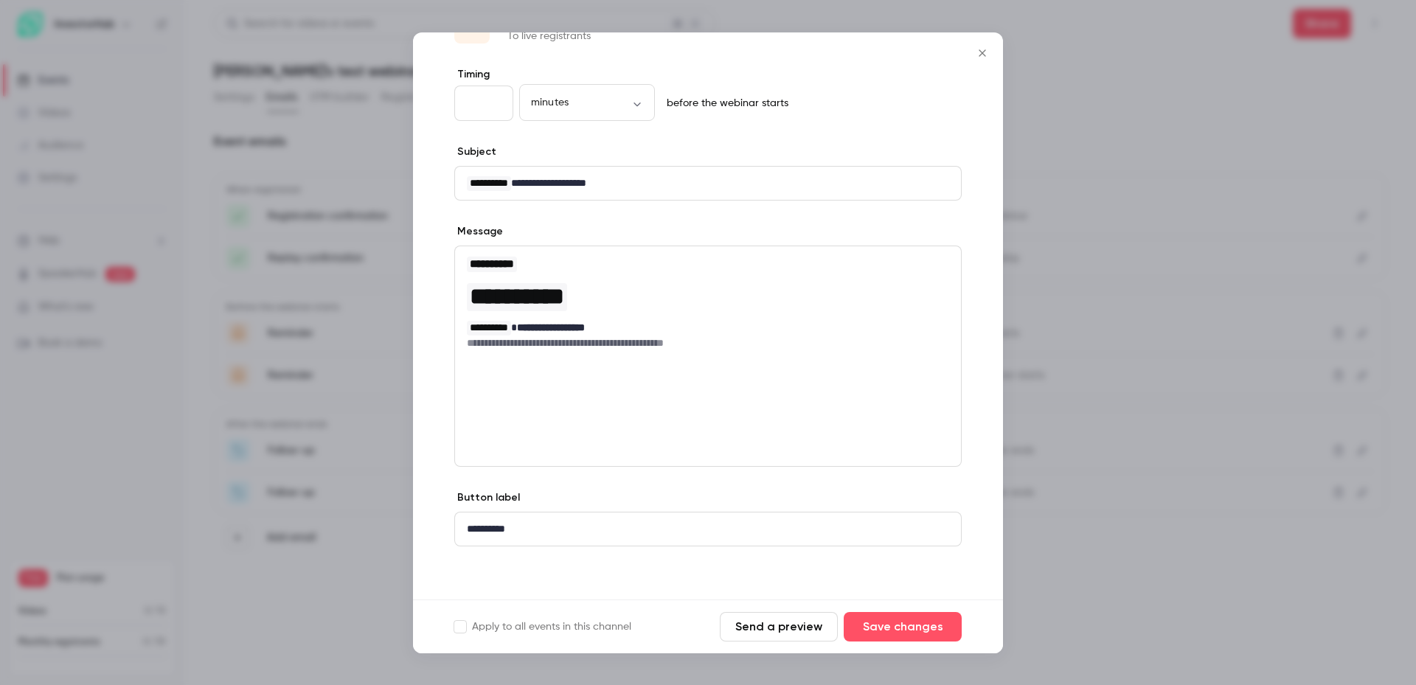
click at [981, 55] on icon "Close" at bounding box center [982, 53] width 18 height 12
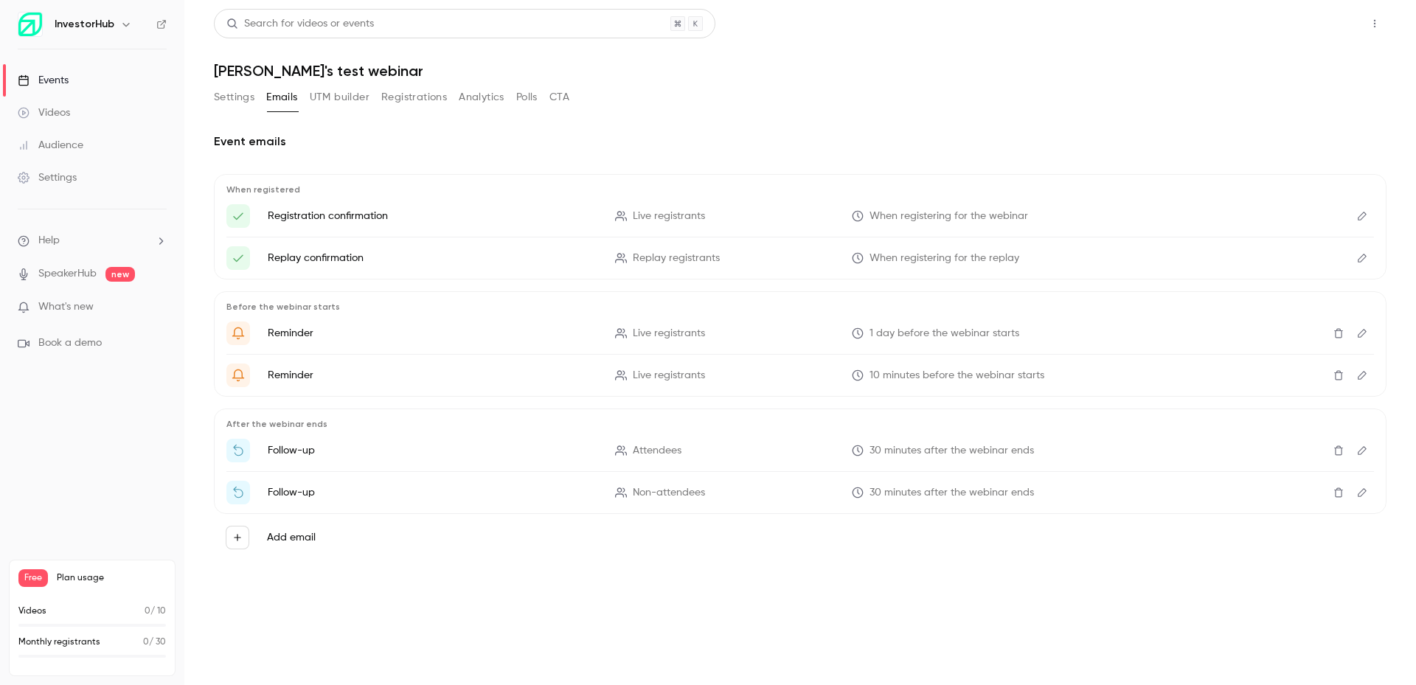
click at [1326, 30] on button "Share" at bounding box center [1321, 23] width 58 height 29
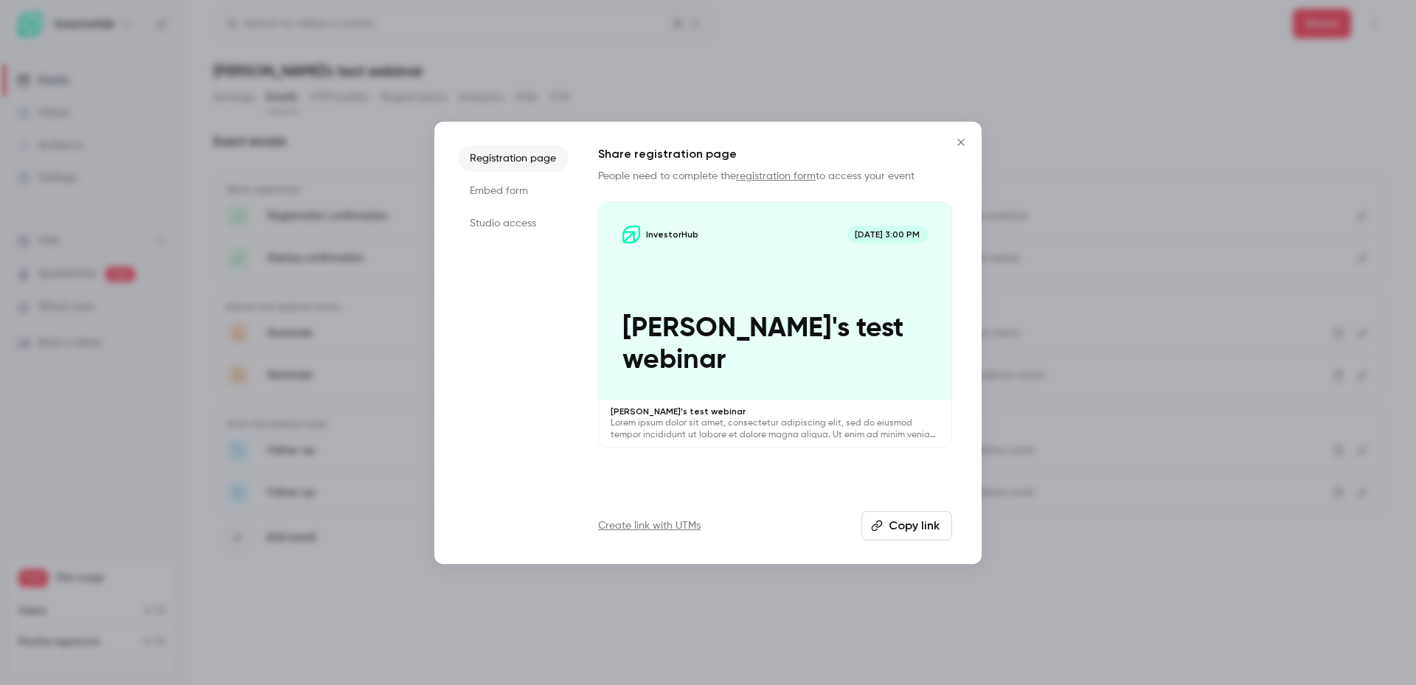
click at [902, 522] on button "Copy link" at bounding box center [906, 525] width 91 height 29
